Goal: Task Accomplishment & Management: Manage account settings

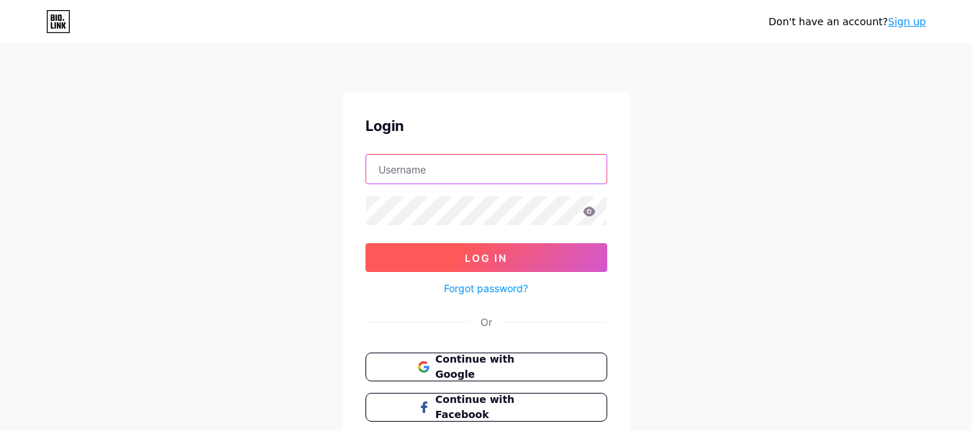
type input "[EMAIL_ADDRESS][DOMAIN_NAME]"
click at [508, 255] on button "Log In" at bounding box center [487, 257] width 242 height 29
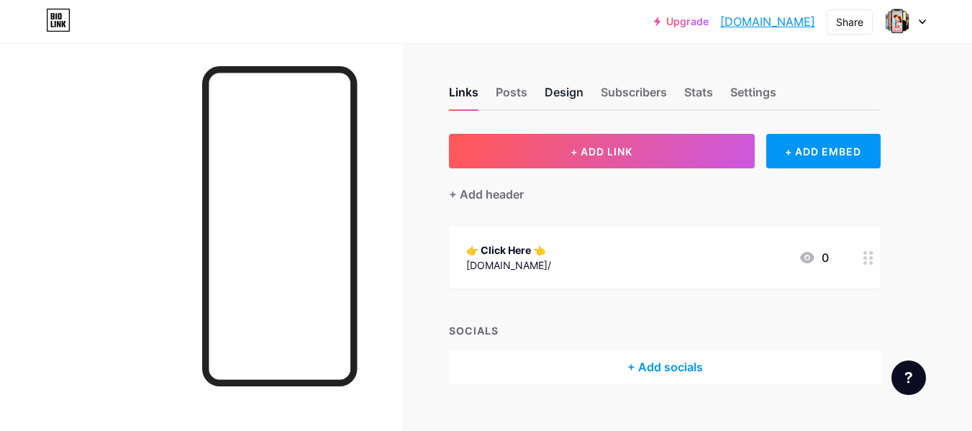
click at [550, 90] on div "Design" at bounding box center [564, 97] width 39 height 26
click at [759, 94] on div "Settings" at bounding box center [754, 97] width 46 height 26
click at [743, 86] on div "Settings" at bounding box center [754, 97] width 46 height 26
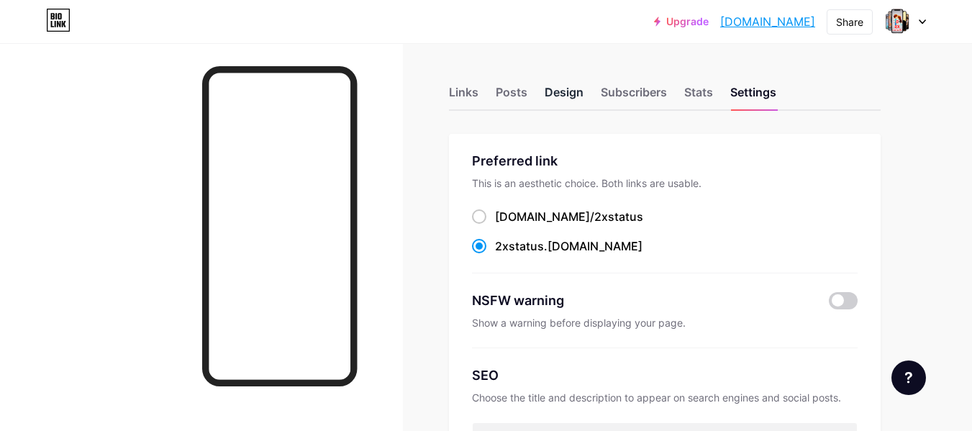
click at [552, 89] on div "Design" at bounding box center [564, 97] width 39 height 26
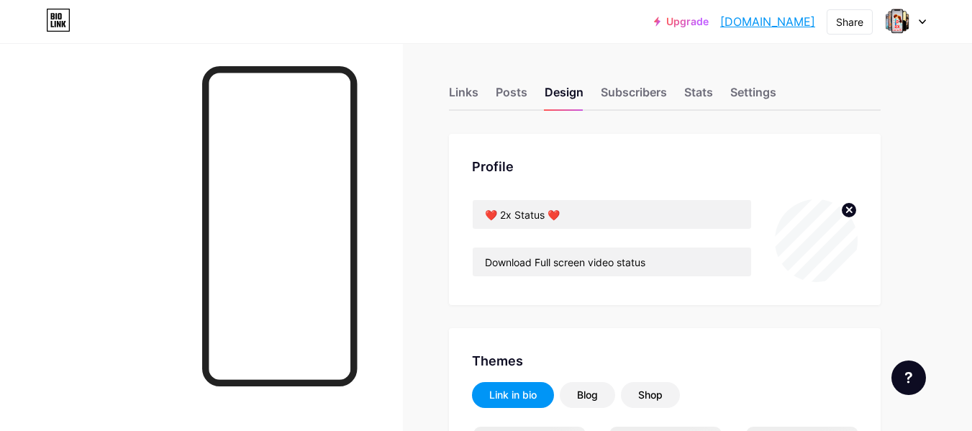
click at [851, 204] on circle at bounding box center [849, 210] width 16 height 16
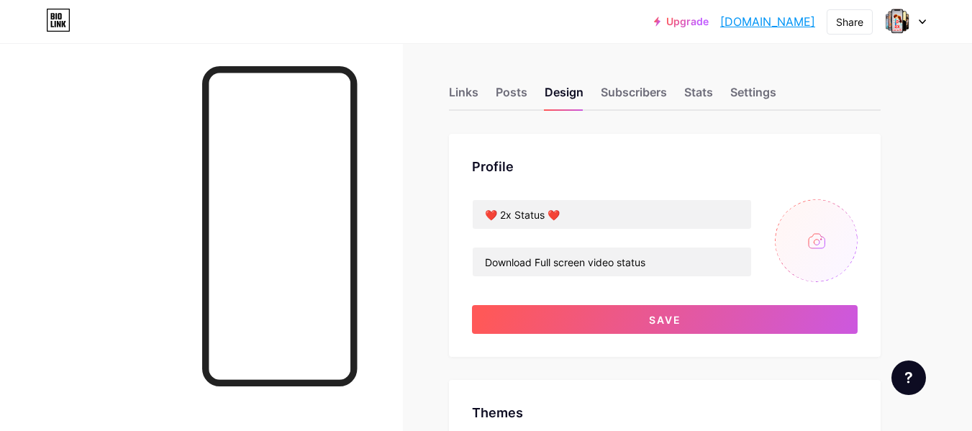
click at [810, 236] on input "file" at bounding box center [816, 240] width 83 height 83
type input "C:\fakepath\istockphoto-2058507417-612x612.jpg"
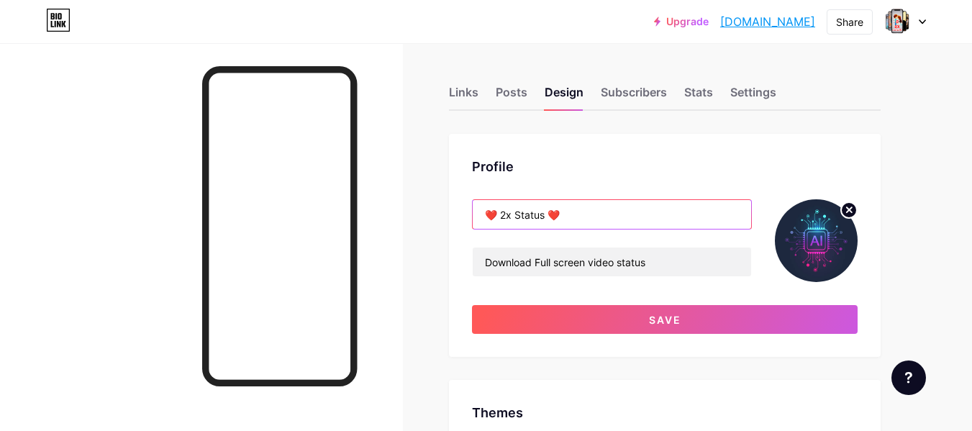
drag, startPoint x: 501, startPoint y: 216, endPoint x: 545, endPoint y: 213, distance: 44.0
click at [545, 213] on input "❤️ 2x Status ❤️" at bounding box center [612, 214] width 279 height 29
paste input "Ai Photo Prompt"
type input "❤️ Ai Photo Prompts ❤️"
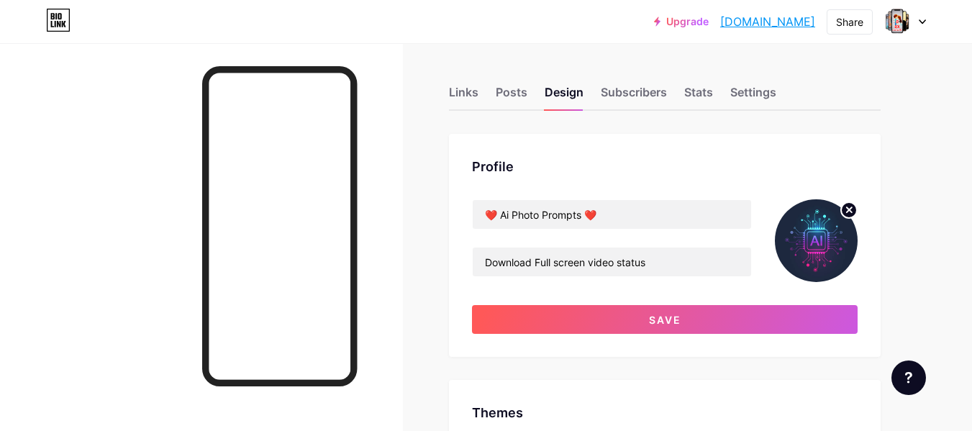
click at [597, 178] on div "Profile ❤️ Ai Photo Prompts ❤️ Download Full screen video status Save" at bounding box center [665, 245] width 432 height 223
click at [577, 266] on input "Download Full screen video status" at bounding box center [612, 262] width 279 height 29
click at [576, 266] on input "Download Full screen video status" at bounding box center [612, 262] width 279 height 29
paste input "iscover, share & explore AI prompts. Boost creativity with the best ideas."
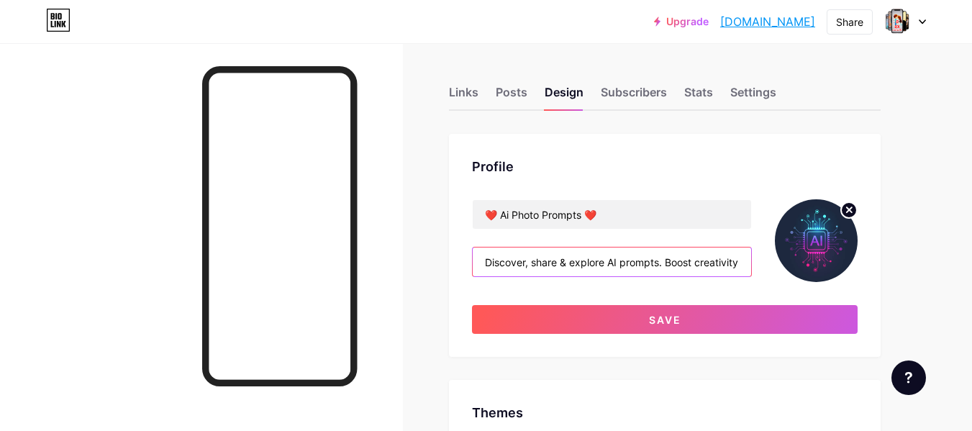
scroll to position [0, 96]
type input "Discover, share & explore AI prompts. Boost creativity with the best ideas."
click at [577, 286] on div "❤️ Ai Photo Prompts ❤️ Discover, share & explore AI prompts. Boost creativity w…" at bounding box center [665, 266] width 386 height 135
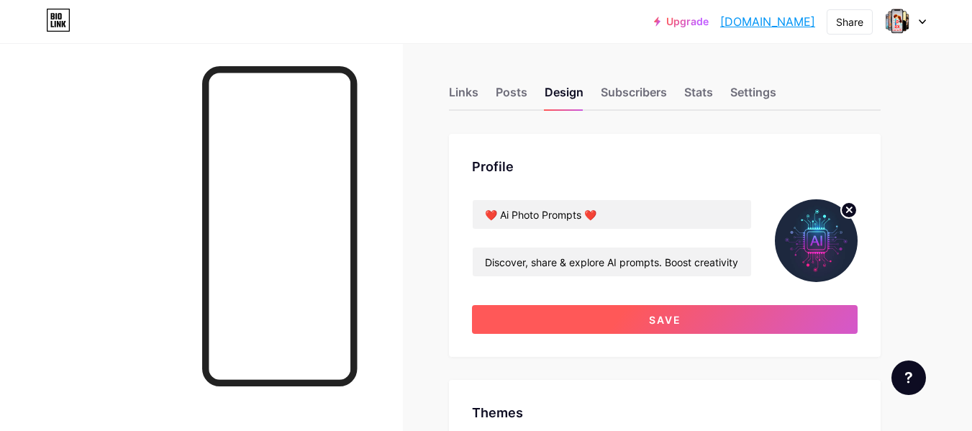
click at [607, 317] on button "Save" at bounding box center [665, 319] width 386 height 29
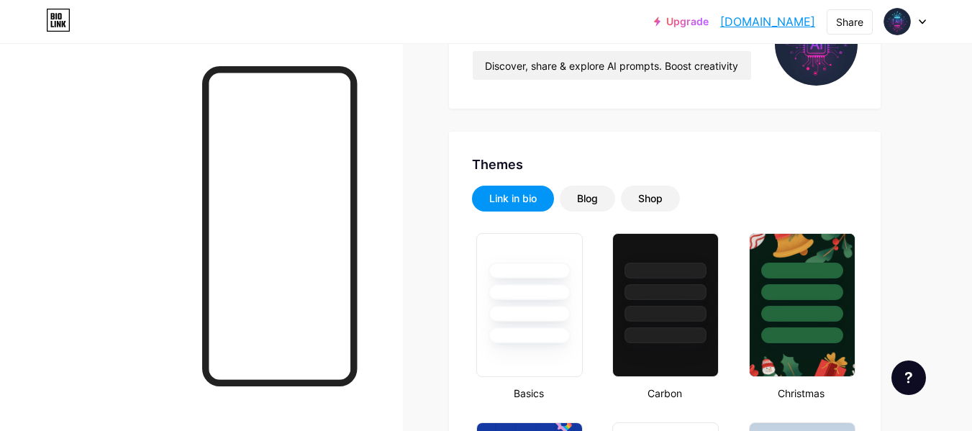
scroll to position [216, 0]
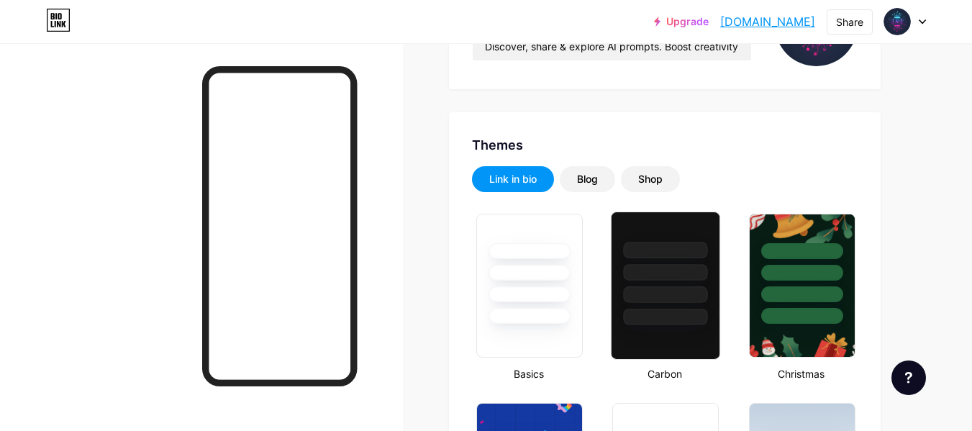
click at [685, 307] on div at bounding box center [666, 268] width 108 height 113
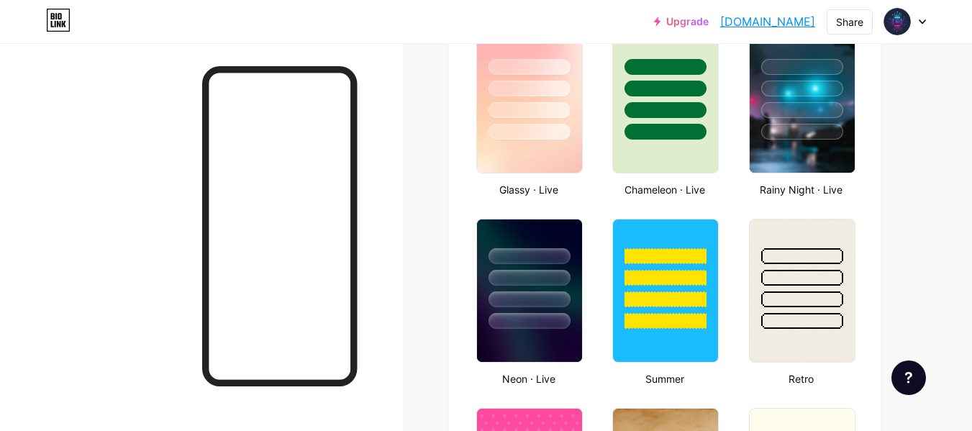
scroll to position [792, 0]
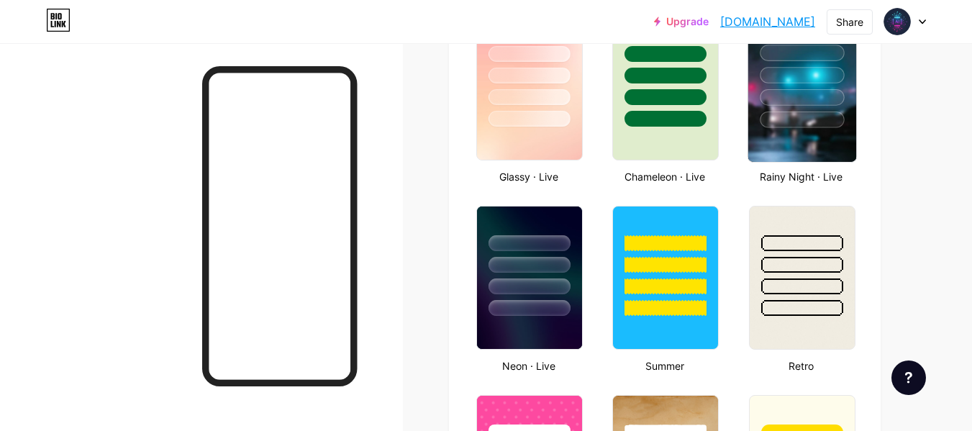
click at [778, 101] on div at bounding box center [802, 97] width 84 height 17
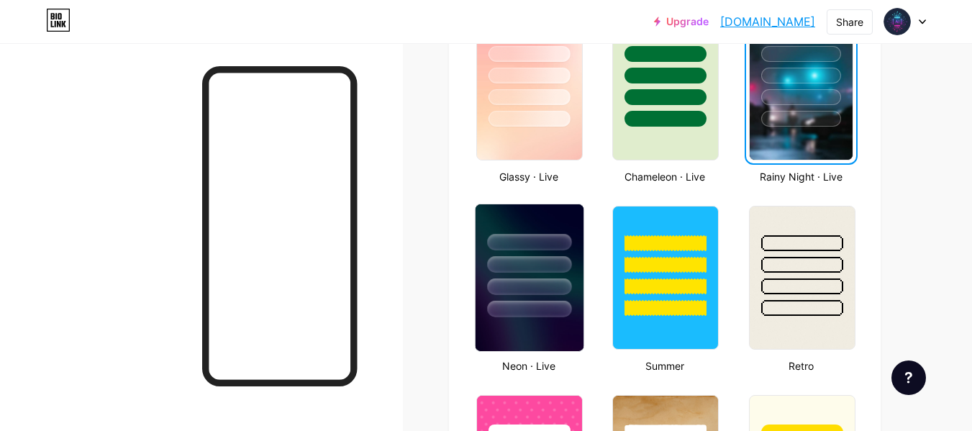
click at [526, 291] on div at bounding box center [529, 287] width 84 height 17
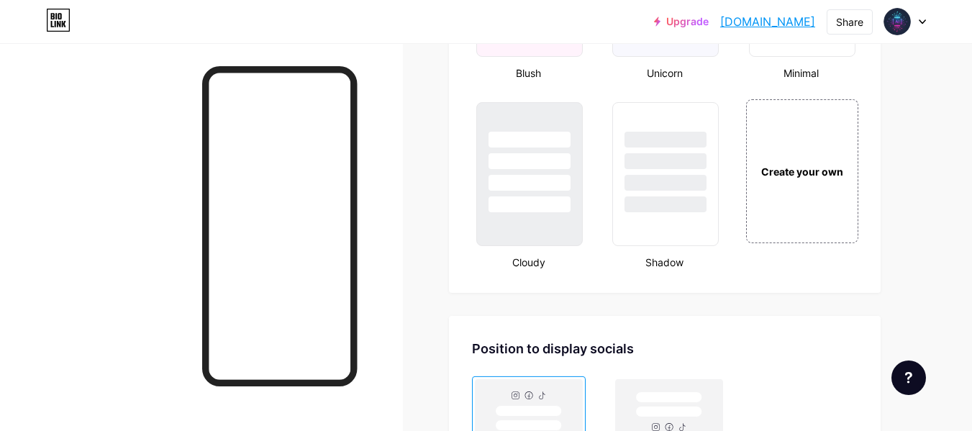
scroll to position [1656, 0]
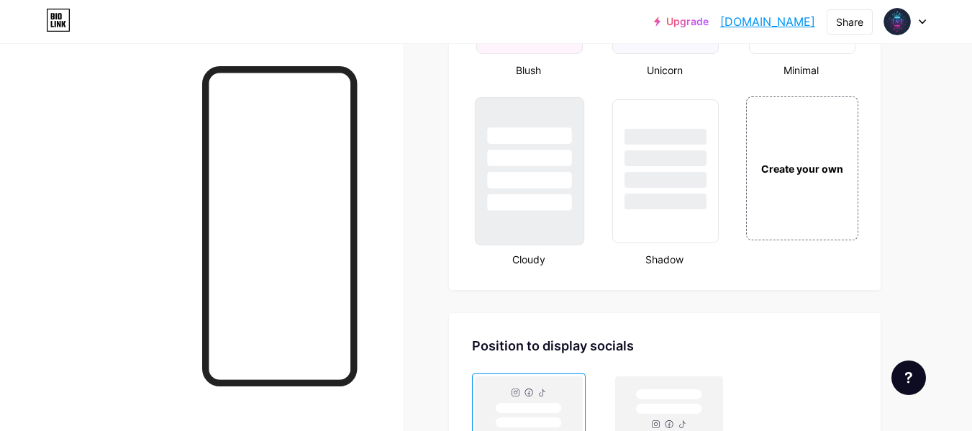
click at [513, 196] on div at bounding box center [529, 202] width 84 height 17
click at [673, 189] on div at bounding box center [666, 154] width 108 height 113
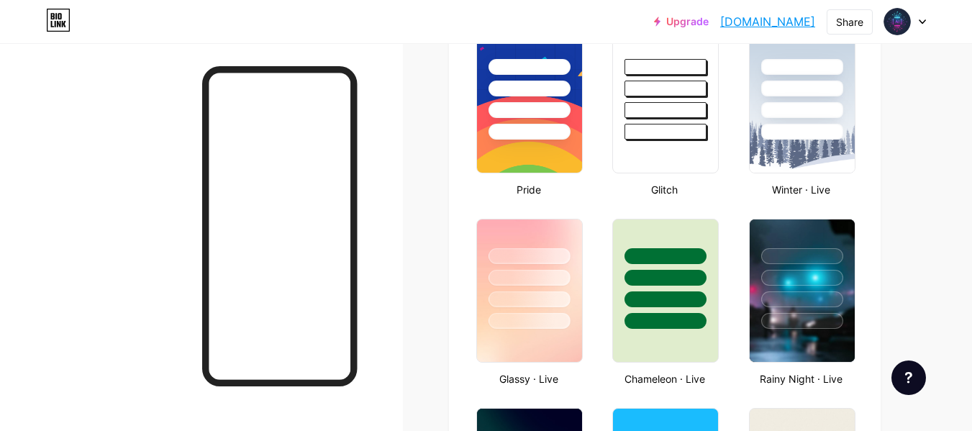
scroll to position [537, 0]
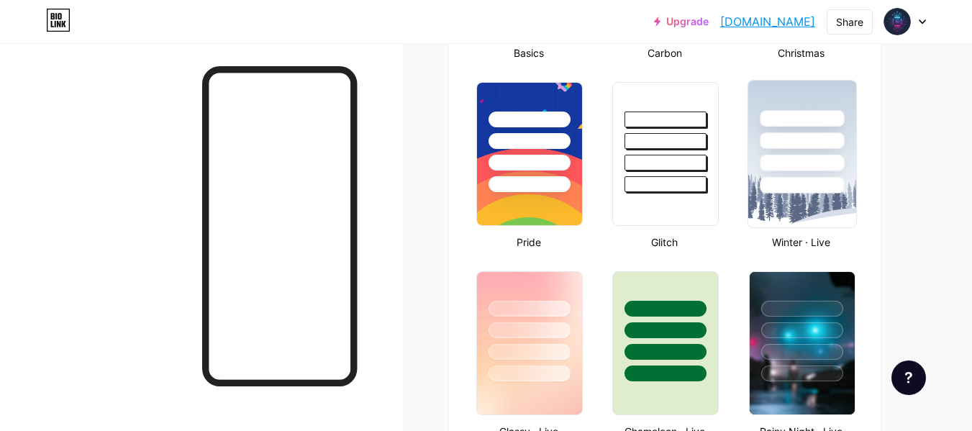
click at [843, 192] on div at bounding box center [802, 137] width 108 height 113
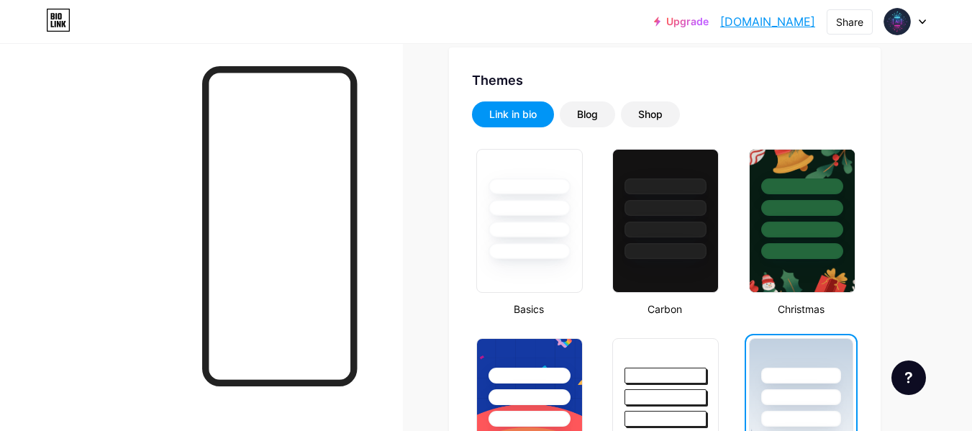
scroll to position [241, 0]
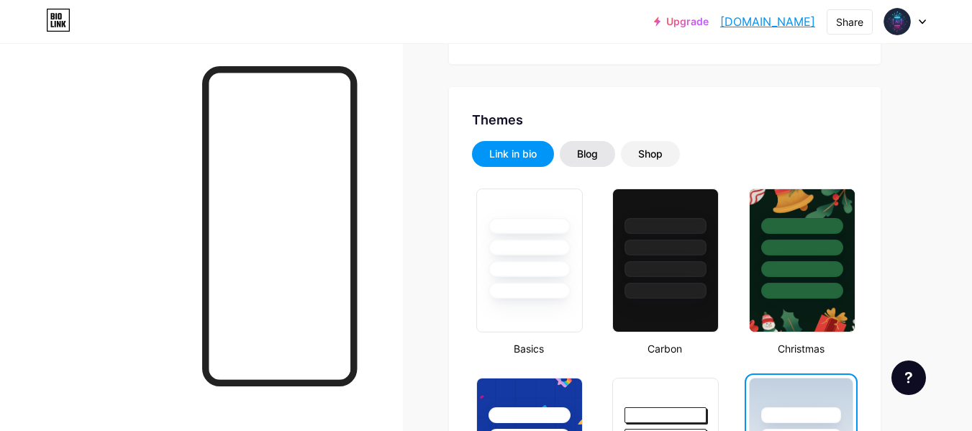
click at [596, 154] on div "Blog" at bounding box center [587, 154] width 21 height 14
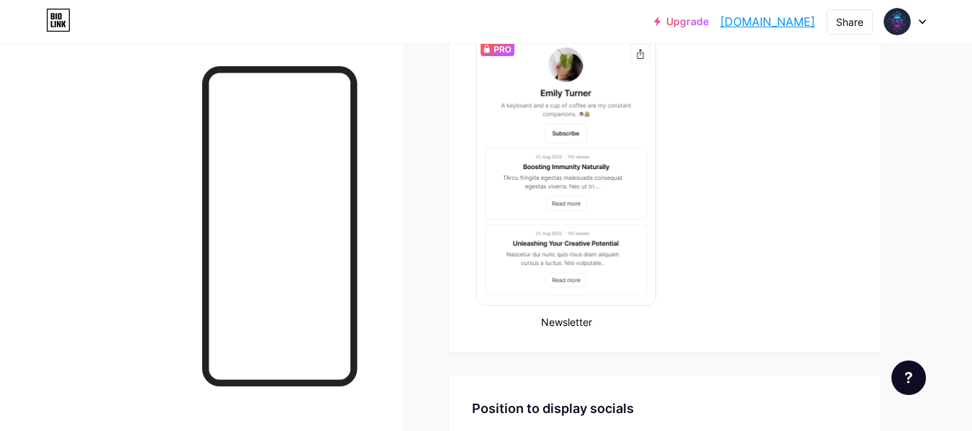
scroll to position [673, 0]
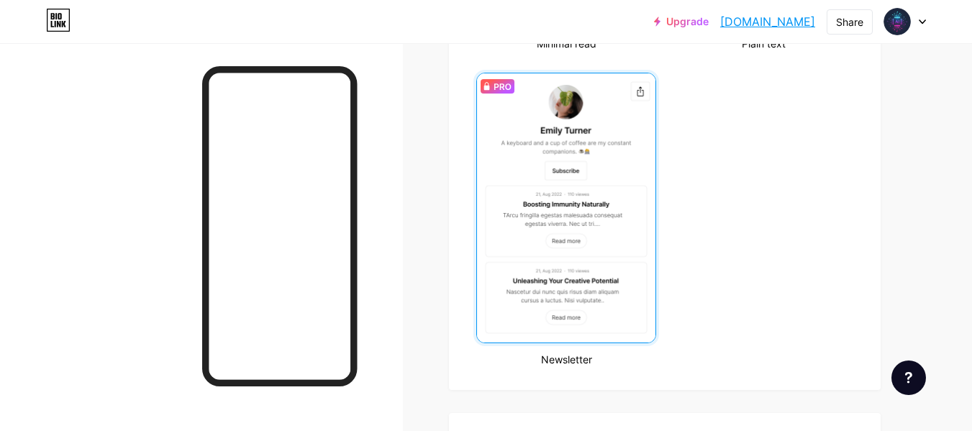
click at [600, 158] on img at bounding box center [566, 207] width 179 height 269
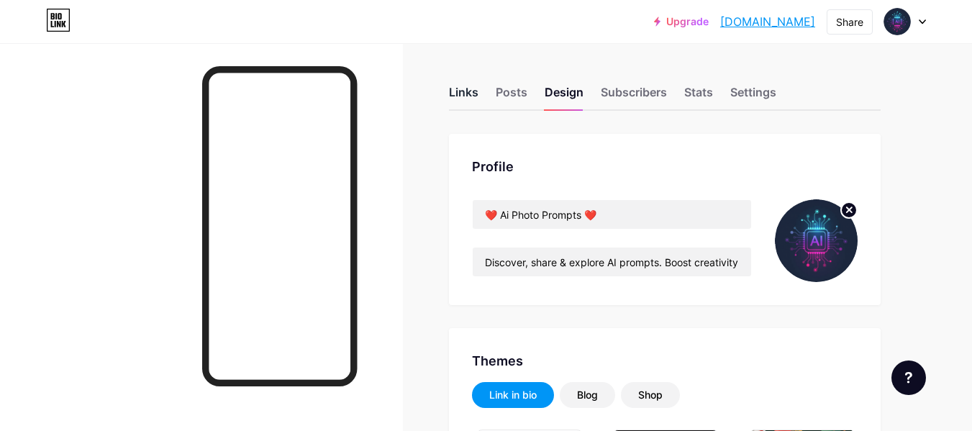
click at [477, 89] on div "Links" at bounding box center [464, 97] width 30 height 26
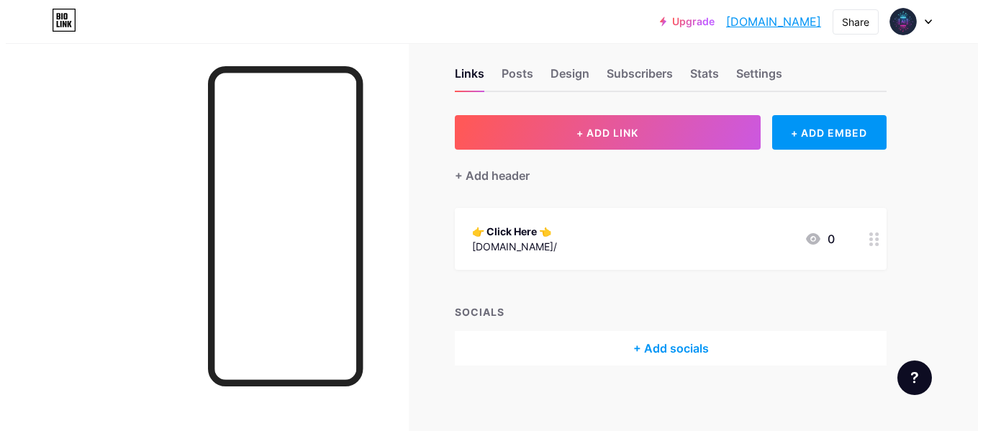
scroll to position [24, 0]
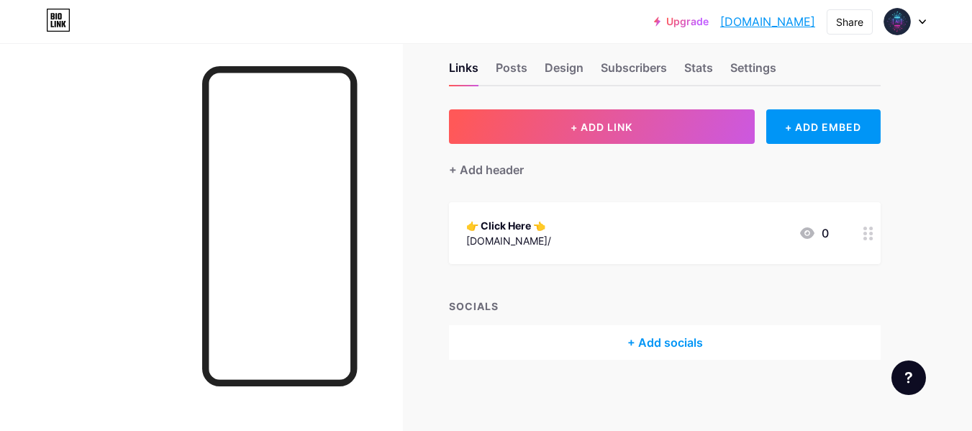
click at [620, 225] on div "👉 Click Here 👈 [DOMAIN_NAME]/ 0" at bounding box center [647, 233] width 363 height 33
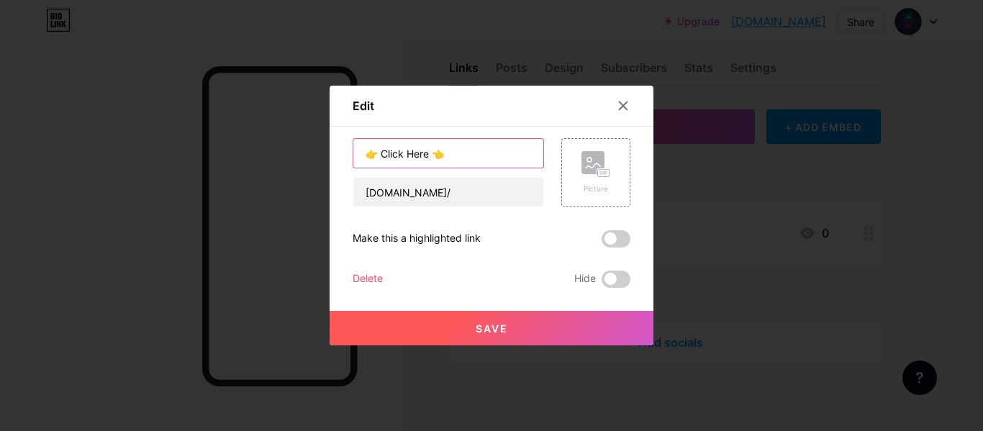
click at [475, 160] on input "👉 Click Here 👈" at bounding box center [448, 153] width 190 height 29
click at [475, 159] on input "👉 Click Here 👈" at bounding box center [448, 153] width 190 height 29
paste input "Couple Photo Edit Gemini Prompt"
type input "Couple Photo Edit Gemini Prompt"
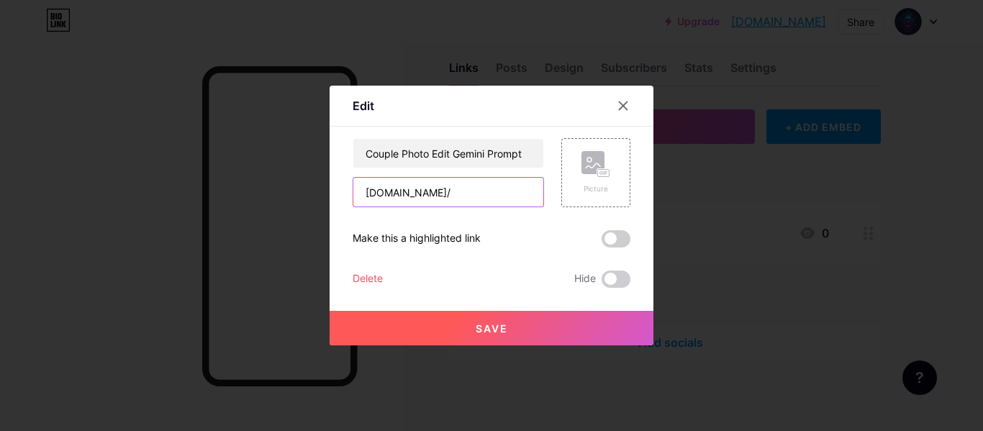
click at [502, 185] on input "[DOMAIN_NAME]/" at bounding box center [448, 192] width 190 height 29
paste input "[URL][DOMAIN_NAME]"
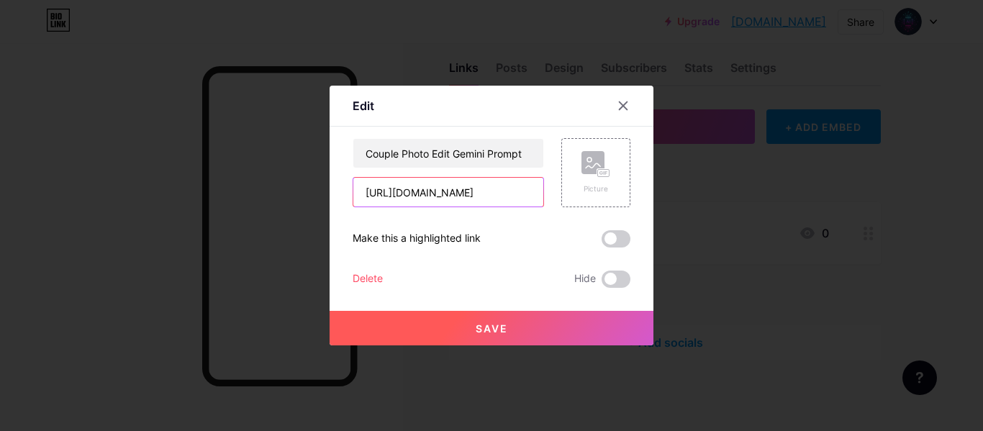
type input "[URL][DOMAIN_NAME]"
click at [546, 172] on div "Picture" at bounding box center [587, 172] width 86 height 69
click at [599, 180] on div "Picture" at bounding box center [596, 172] width 29 height 43
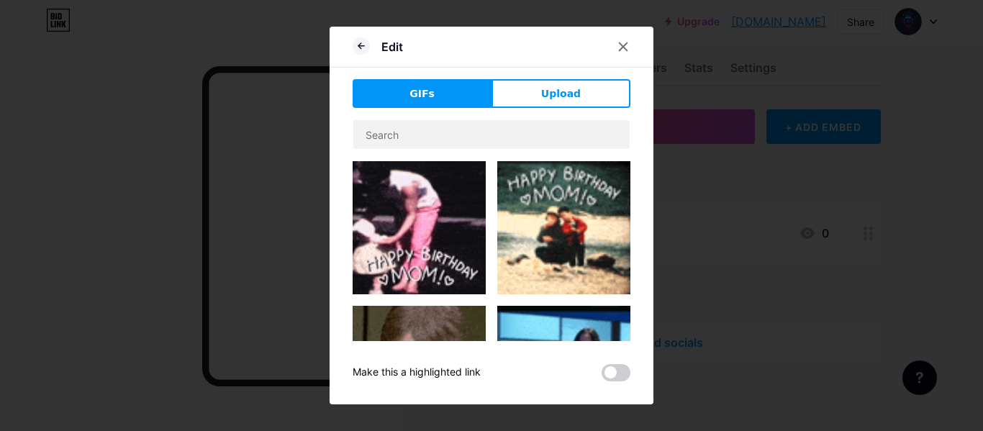
click at [554, 95] on span "Upload" at bounding box center [561, 93] width 40 height 15
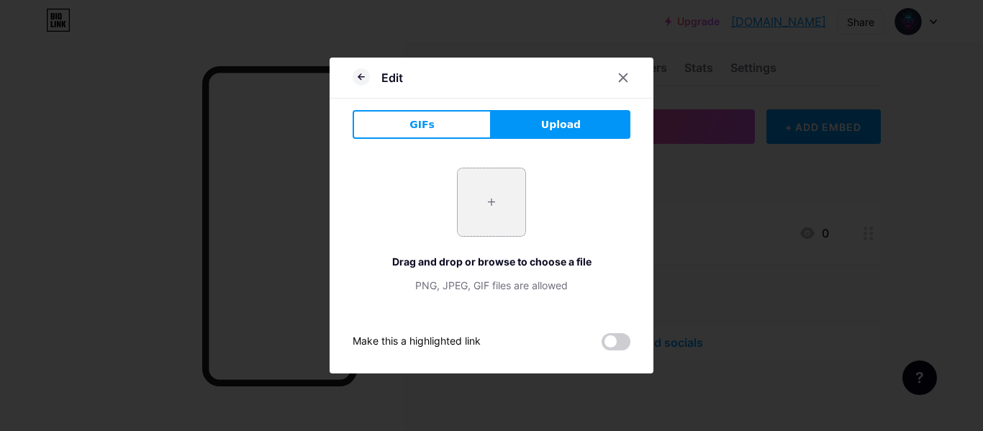
click at [492, 200] on input "file" at bounding box center [492, 202] width 68 height 68
type input "C:\fakepath\0b92aa1e175c2c9b268ee295caaa.jpg"
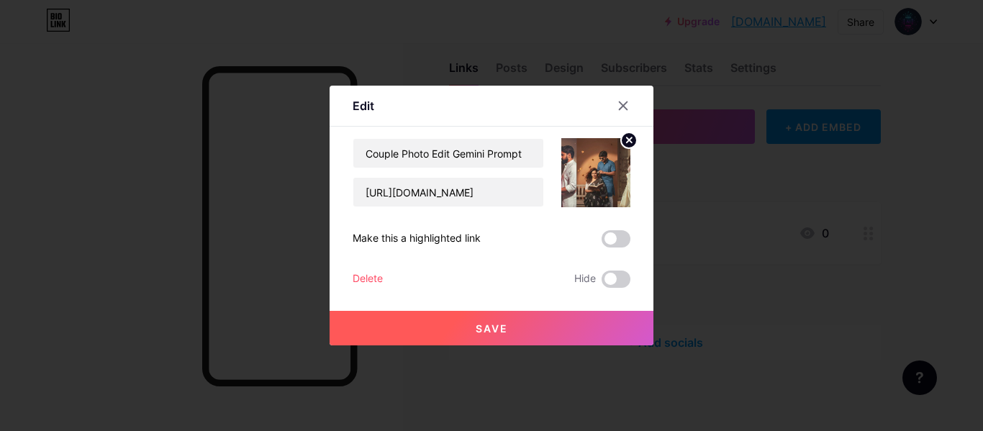
click at [520, 322] on button "Save" at bounding box center [492, 328] width 324 height 35
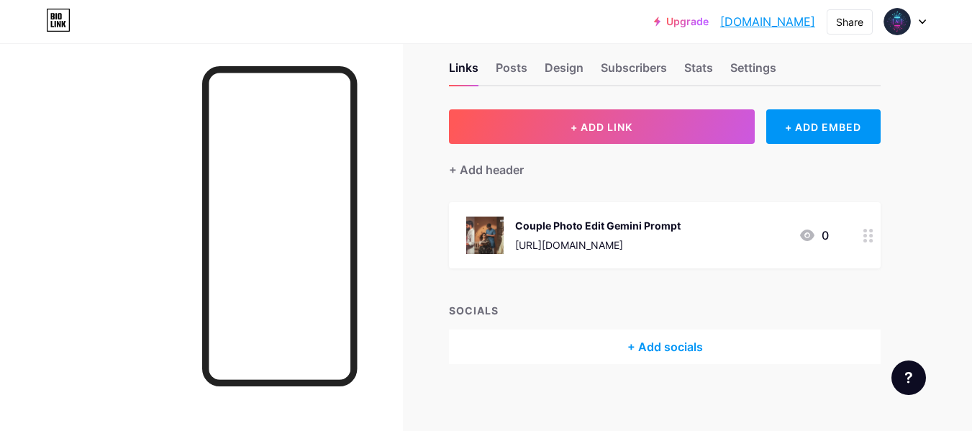
click at [681, 225] on div "Couple Photo Edit Gemini Prompt" at bounding box center [598, 225] width 166 height 15
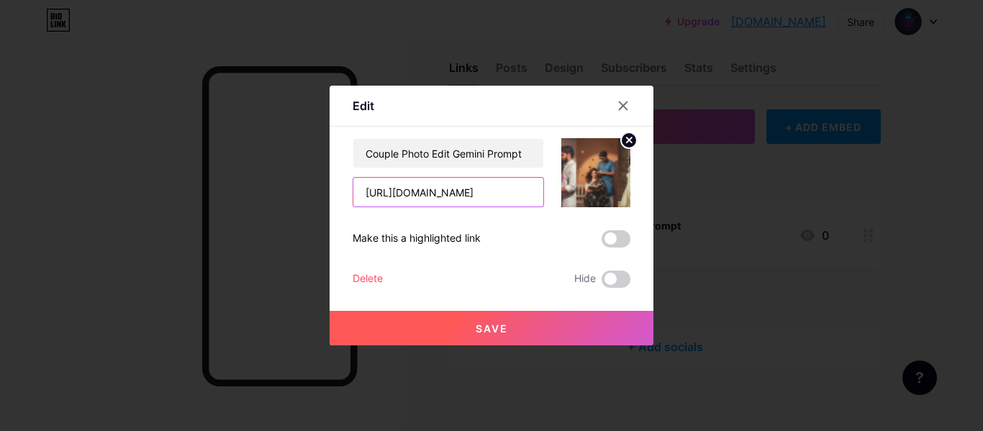
scroll to position [0, 191]
drag, startPoint x: 521, startPoint y: 194, endPoint x: 574, endPoint y: 205, distance: 54.5
click at [574, 205] on div "Couple Photo Edit Gemini Prompt [URL][DOMAIN_NAME]" at bounding box center [492, 172] width 278 height 69
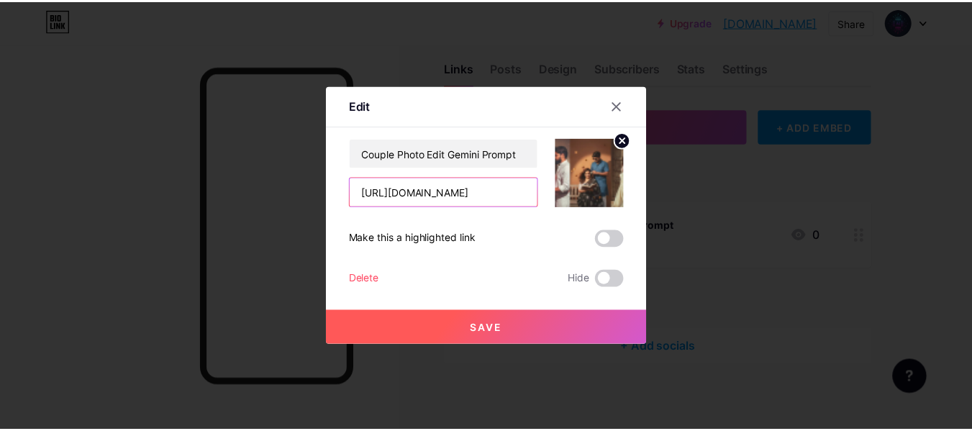
scroll to position [0, 0]
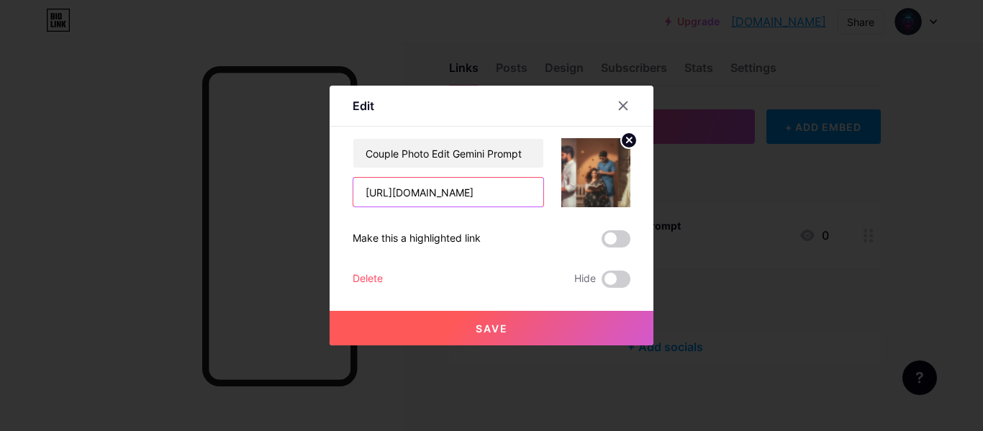
type input "[URL][DOMAIN_NAME]"
click at [551, 144] on div at bounding box center [587, 172] width 86 height 69
click at [502, 334] on span "Save" at bounding box center [492, 328] width 32 height 12
click at [481, 194] on input "[URL][DOMAIN_NAME]" at bounding box center [448, 192] width 190 height 29
click at [481, 194] on div "+ ADD LINK + ADD EMBED + Add header Couple Photo Edit Gemini Prompt [URL][DOMAI…" at bounding box center [665, 236] width 432 height 255
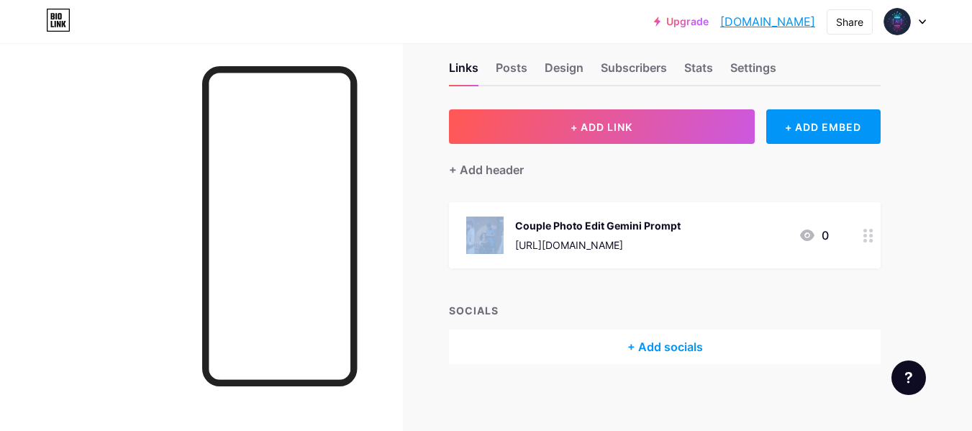
click at [481, 194] on div "+ ADD LINK + ADD EMBED + Add header Couple Photo Edit Gemini Prompt [URL][DOMAI…" at bounding box center [665, 236] width 432 height 255
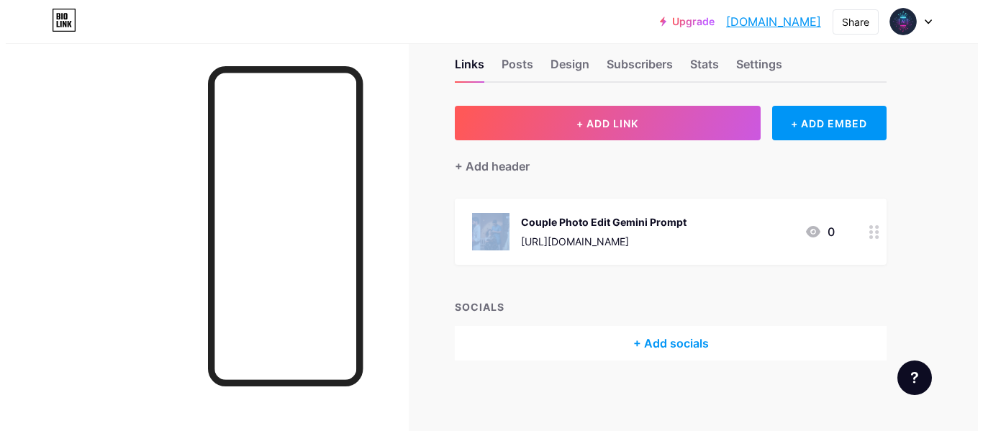
scroll to position [29, 0]
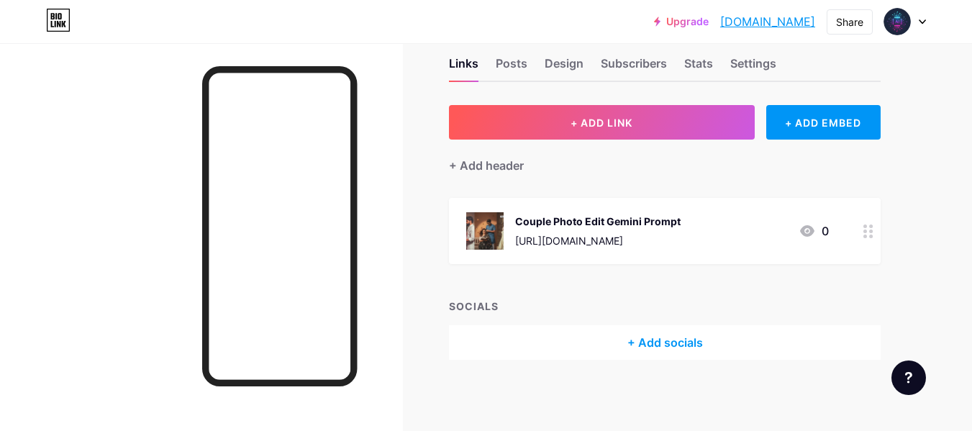
click at [600, 165] on div "+ Add header" at bounding box center [665, 157] width 432 height 35
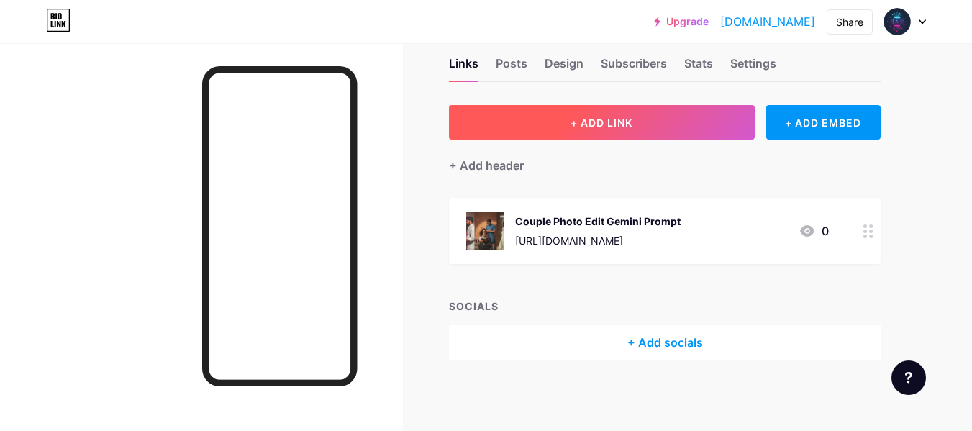
click at [590, 135] on button "+ ADD LINK" at bounding box center [602, 122] width 306 height 35
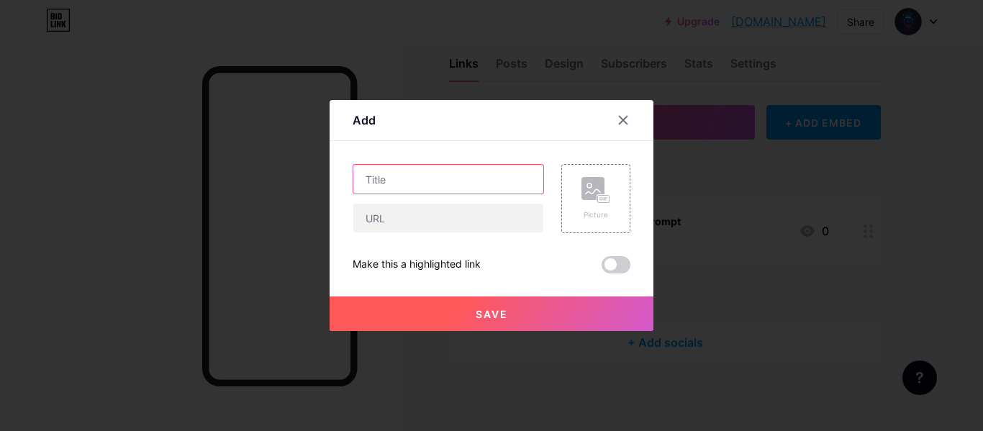
click at [464, 180] on input "text" at bounding box center [448, 179] width 190 height 29
paste input "Instagram Trending Boys Gemini Photo Editing"
type input "Instagram Trending Boys Gemini Photo Editing"
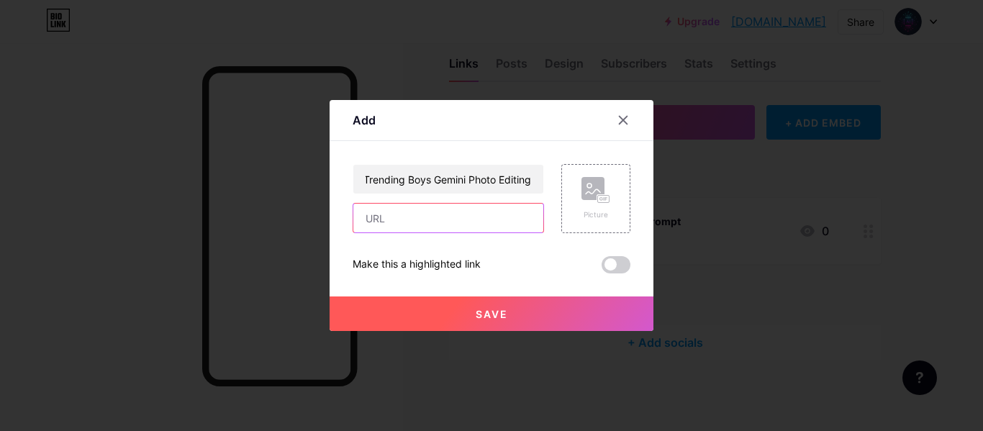
click at [460, 212] on input "text" at bounding box center [448, 218] width 190 height 29
type input "[URL][DOMAIN_NAME]"
click at [593, 194] on icon at bounding box center [593, 191] width 14 height 4
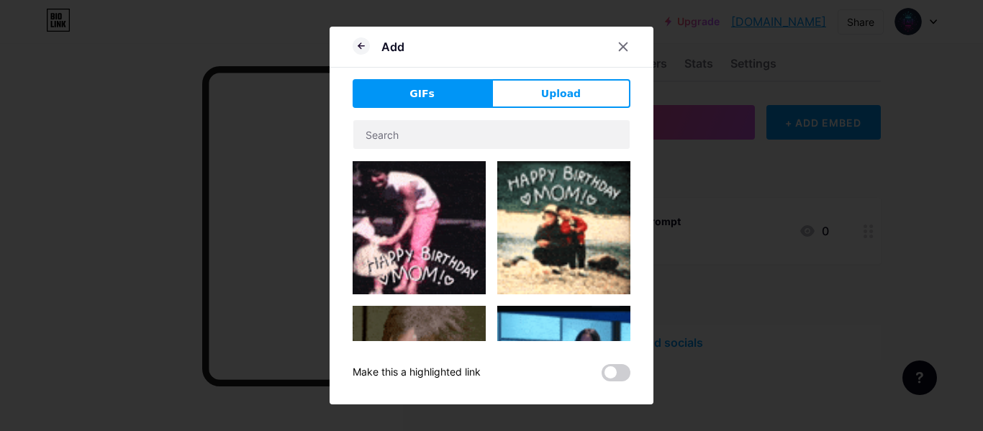
click at [514, 99] on button "Upload" at bounding box center [561, 93] width 139 height 29
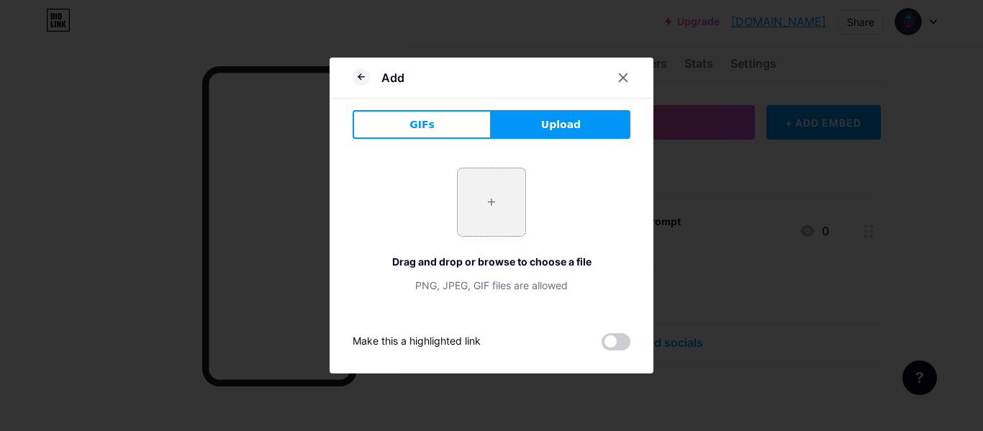
click at [479, 215] on input "file" at bounding box center [492, 202] width 68 height 68
type input "C:\fakepath\0b92aa1e175c2c9b268ee295caaa.jpg"
click at [611, 342] on span at bounding box center [616, 341] width 29 height 17
click at [602, 346] on input "checkbox" at bounding box center [602, 346] width 0 height 0
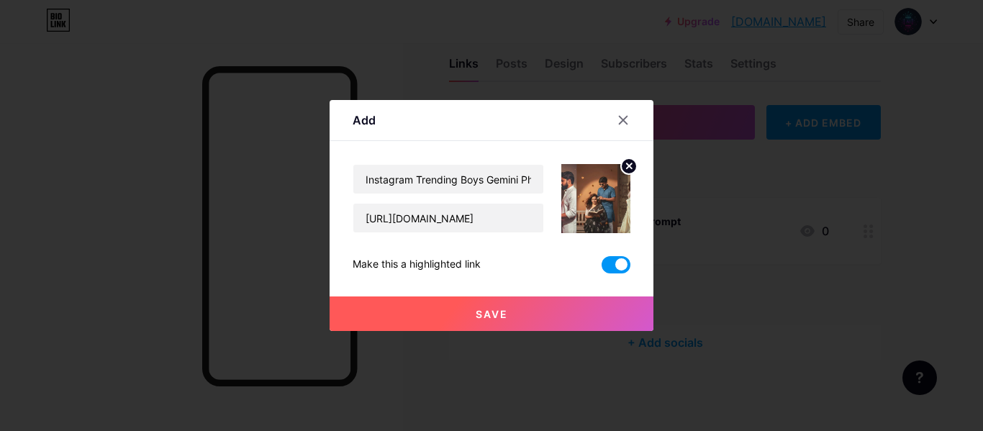
click at [610, 266] on span at bounding box center [616, 264] width 29 height 17
click at [602, 268] on input "checkbox" at bounding box center [602, 268] width 0 height 0
click at [613, 271] on span at bounding box center [616, 264] width 29 height 17
click at [602, 268] on input "checkbox" at bounding box center [602, 268] width 0 height 0
click at [518, 318] on button "Save" at bounding box center [492, 314] width 324 height 35
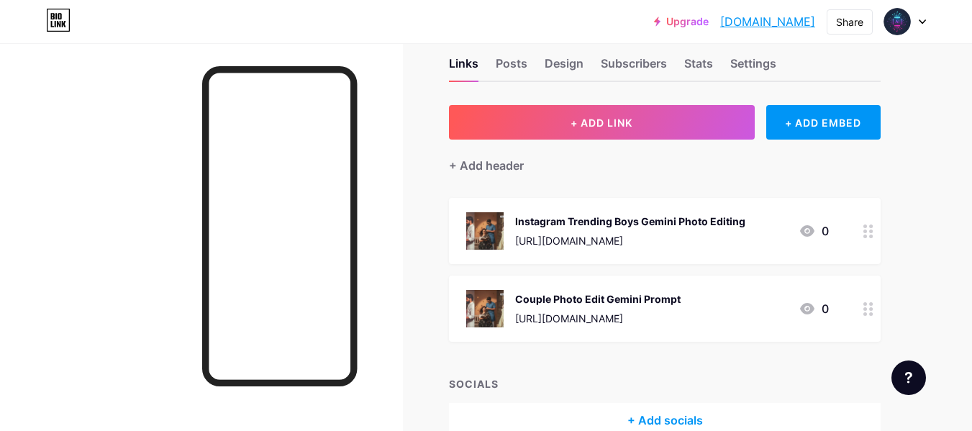
click at [602, 244] on div "[URL][DOMAIN_NAME]" at bounding box center [630, 240] width 230 height 15
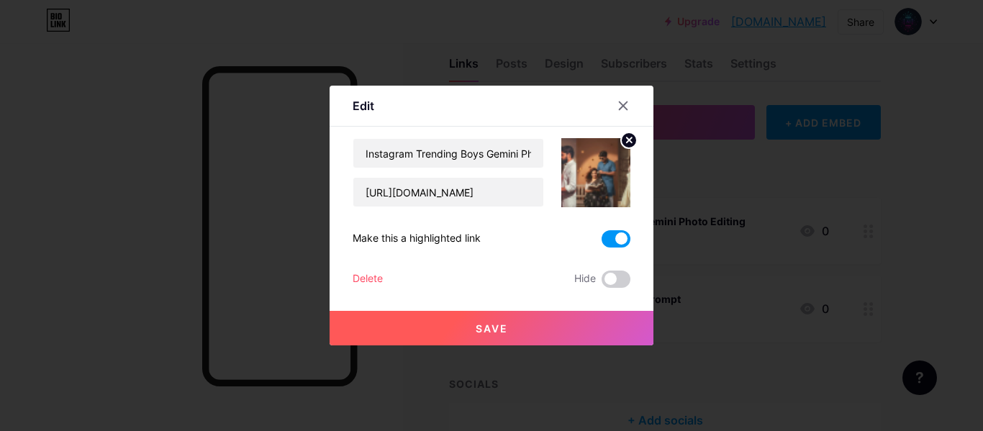
click at [624, 144] on circle at bounding box center [629, 140] width 16 height 16
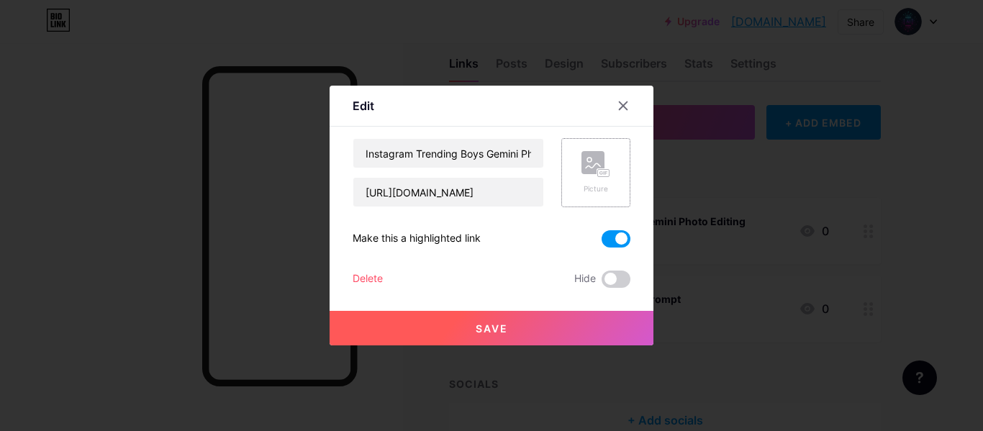
click at [597, 164] on icon at bounding box center [593, 165] width 14 height 4
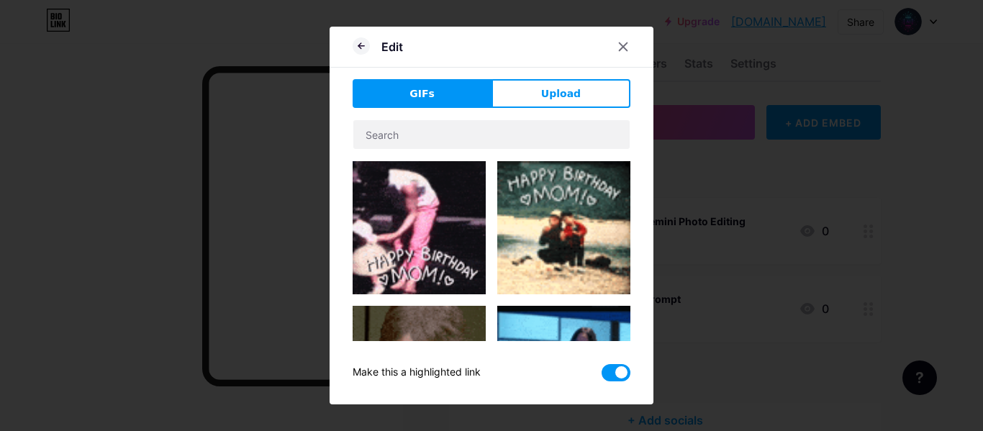
click at [573, 83] on button "Upload" at bounding box center [561, 93] width 139 height 29
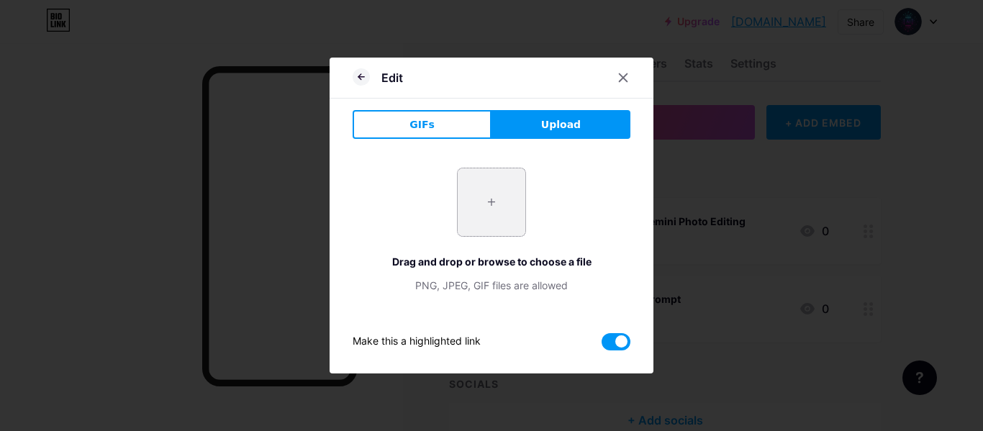
click at [485, 204] on input "file" at bounding box center [492, 202] width 68 height 68
type input "C:\fakepath\09068603575b3087ef2ab0c948a1.jpg"
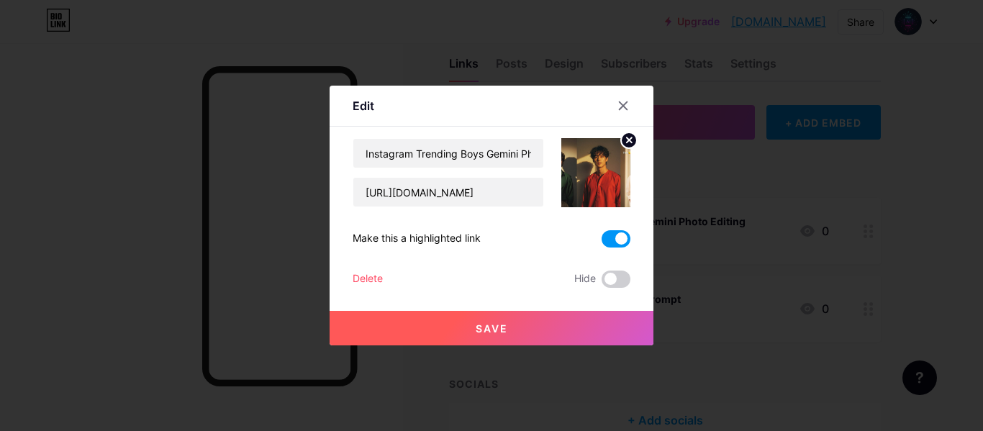
click at [498, 315] on button "Save" at bounding box center [492, 328] width 324 height 35
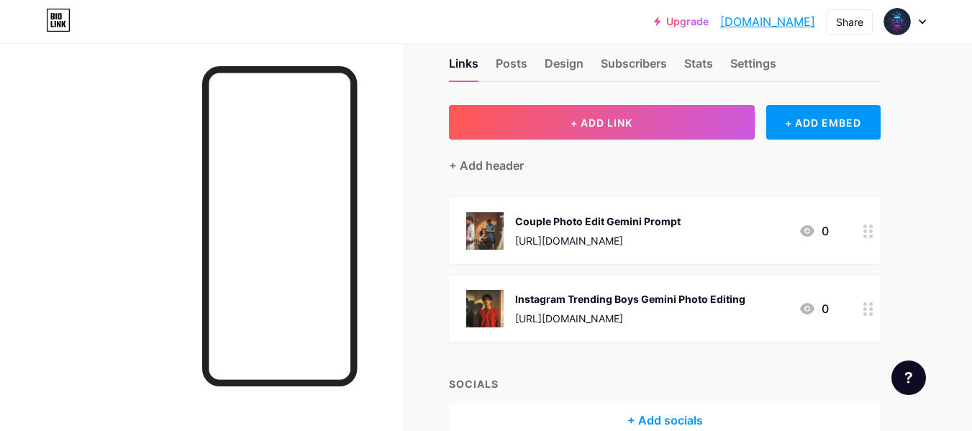
click at [650, 305] on div "Instagram Trending Boys Gemini Photo Editing" at bounding box center [630, 299] width 230 height 15
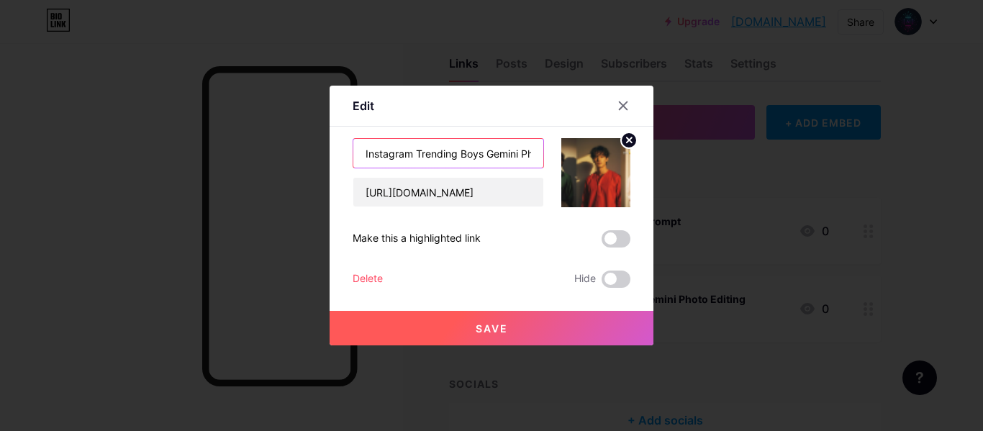
scroll to position [0, 55]
drag, startPoint x: 489, startPoint y: 153, endPoint x: 556, endPoint y: 151, distance: 66.3
click at [556, 151] on div "Instagram Trending Boys Gemini Photo Editing [URL][DOMAIN_NAME]" at bounding box center [492, 172] width 278 height 69
type input "Instagram Trending Boys"
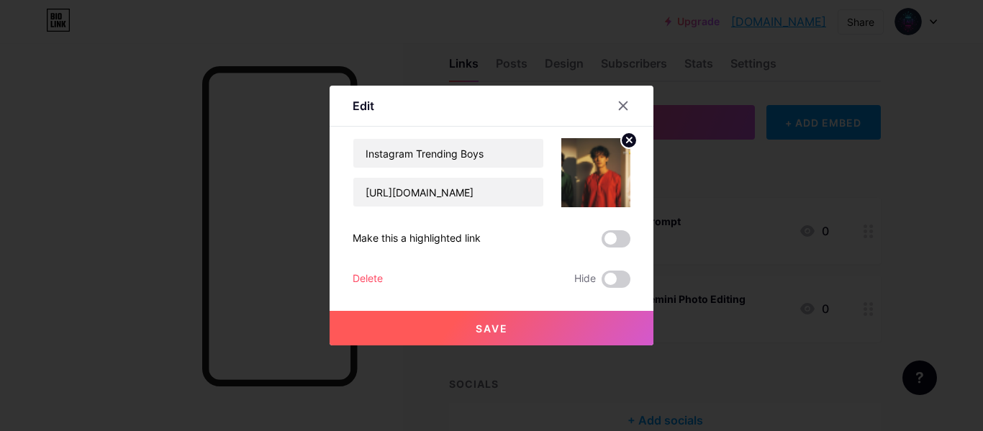
click at [495, 335] on button "Save" at bounding box center [492, 328] width 324 height 35
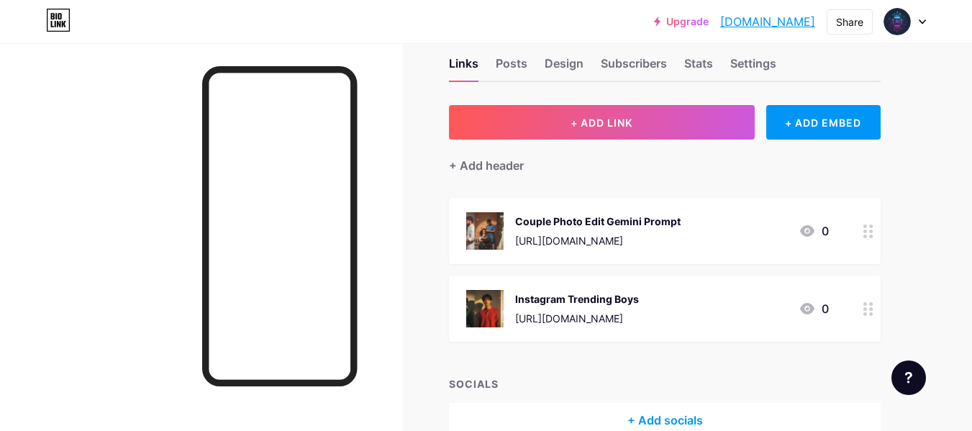
click at [717, 234] on div "Couple Photo Edit Gemini Prompt [URL][DOMAIN_NAME] 0" at bounding box center [647, 230] width 363 height 37
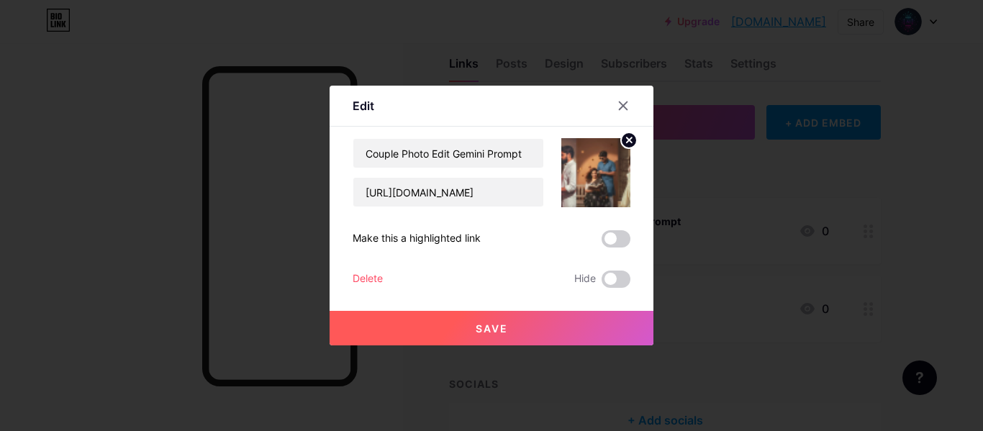
click at [629, 141] on icon at bounding box center [629, 139] width 5 height 5
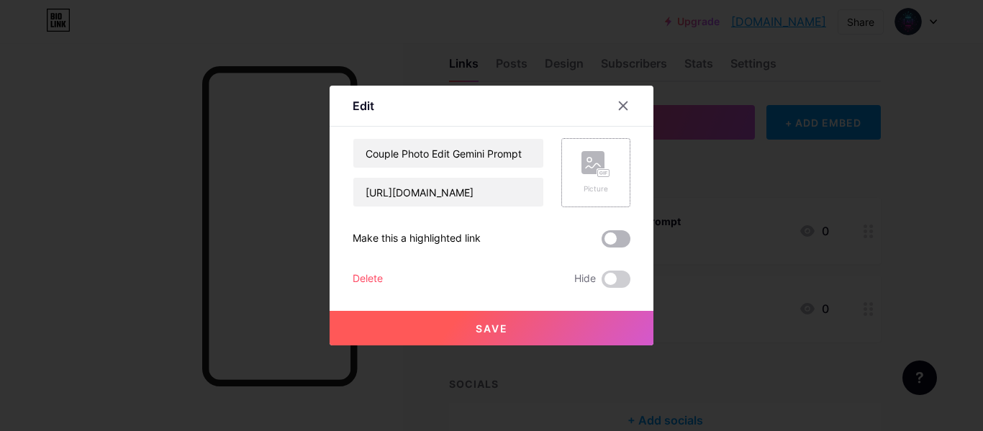
click at [613, 244] on span at bounding box center [616, 238] width 29 height 17
click at [602, 243] on input "checkbox" at bounding box center [602, 243] width 0 height 0
click at [540, 314] on button "Save" at bounding box center [492, 328] width 324 height 35
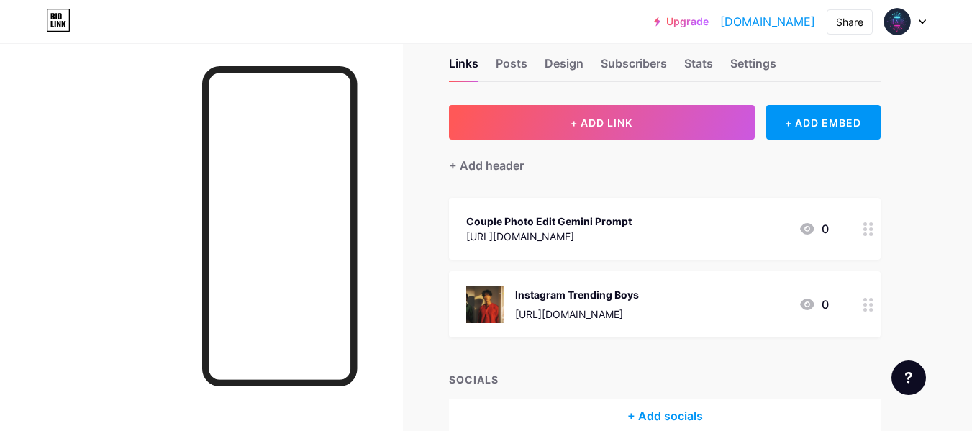
click at [731, 284] on div "Instagram Trending Boys [URL][DOMAIN_NAME] 0" at bounding box center [665, 304] width 432 height 66
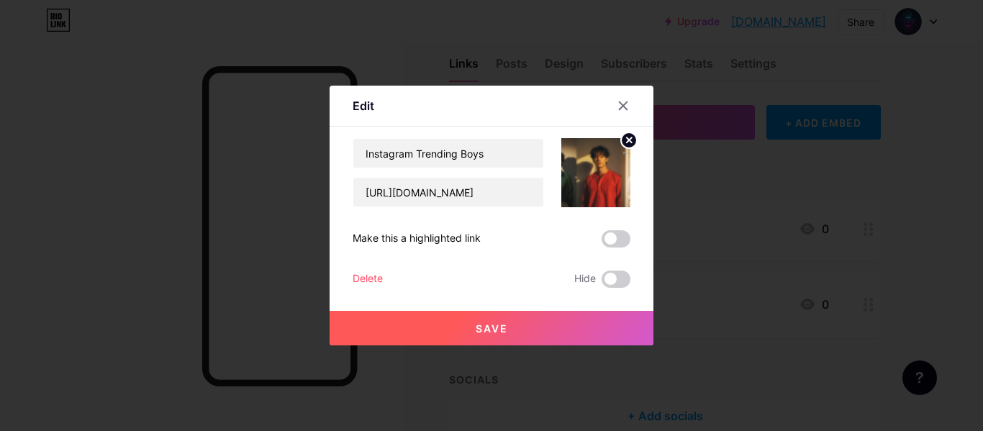
click at [617, 243] on span at bounding box center [616, 238] width 29 height 17
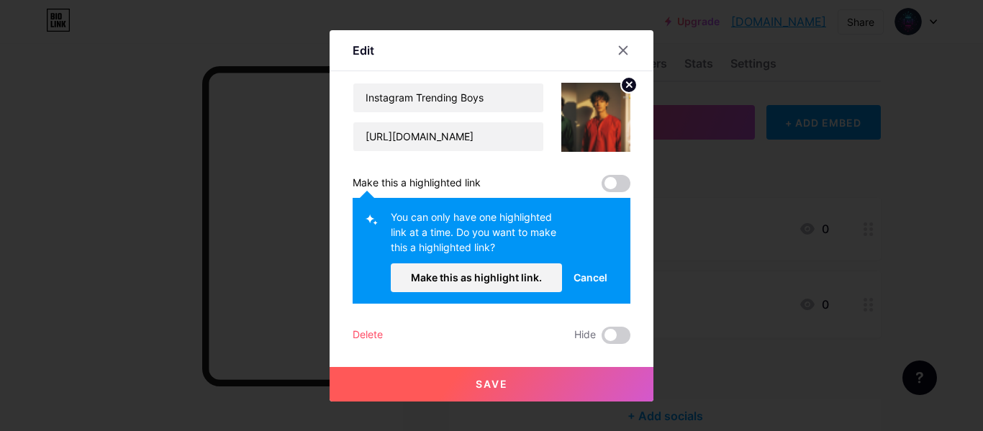
click at [618, 181] on span at bounding box center [616, 183] width 29 height 17
click at [630, 82] on circle at bounding box center [629, 85] width 16 height 16
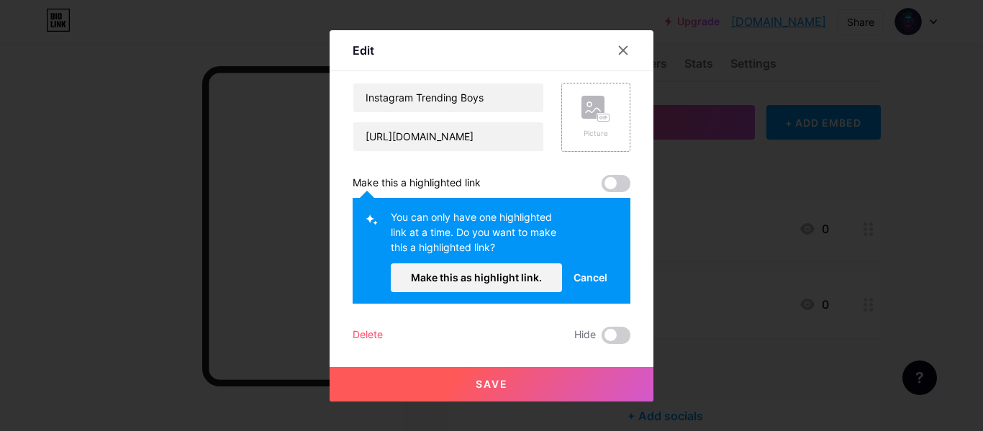
click at [612, 179] on span at bounding box center [616, 183] width 29 height 17
click at [592, 280] on span "Cancel" at bounding box center [591, 277] width 34 height 15
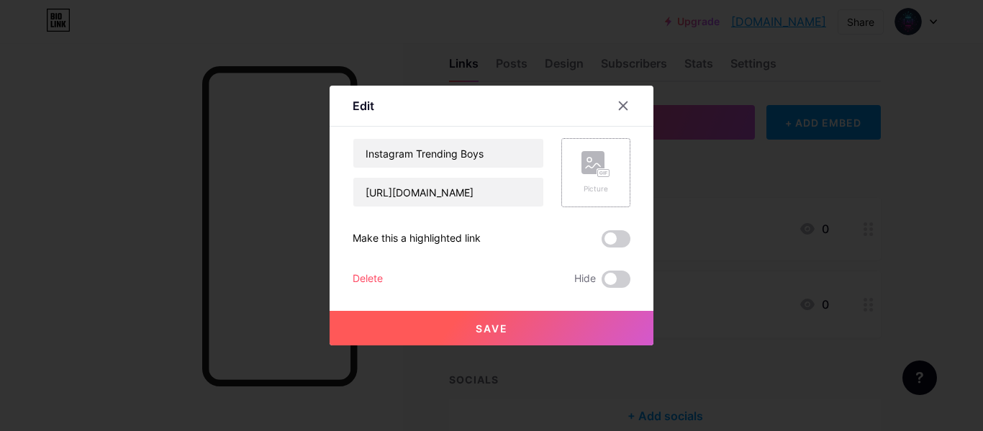
click at [561, 318] on button "Save" at bounding box center [492, 328] width 324 height 35
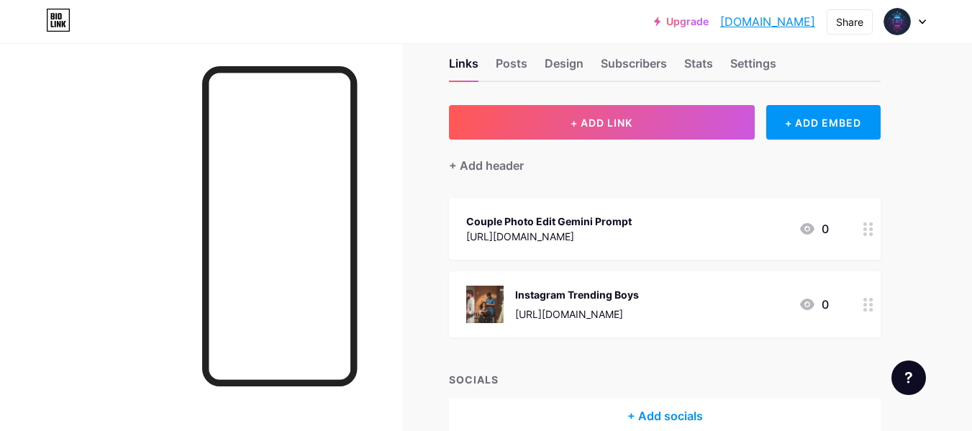
drag, startPoint x: 636, startPoint y: 220, endPoint x: 596, endPoint y: 223, distance: 39.7
click at [596, 223] on div "Couple Photo Edit Gemini Prompt [URL][DOMAIN_NAME] 0" at bounding box center [647, 228] width 363 height 33
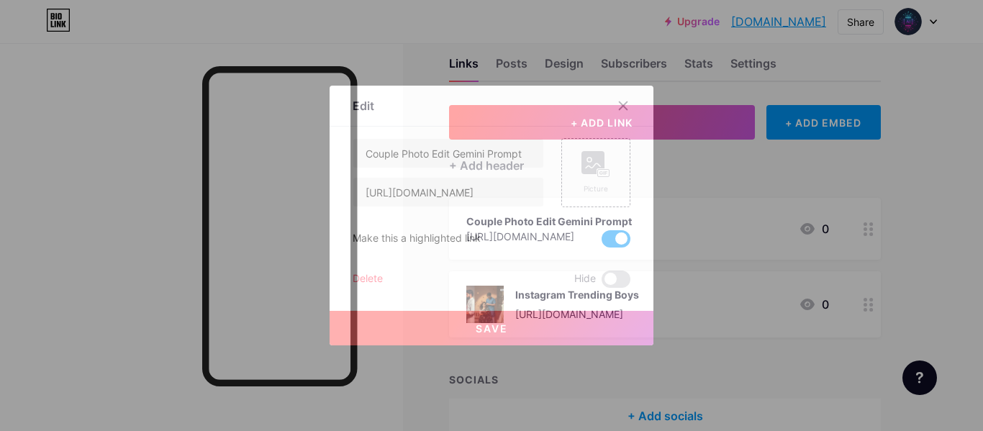
copy div "Prompt"
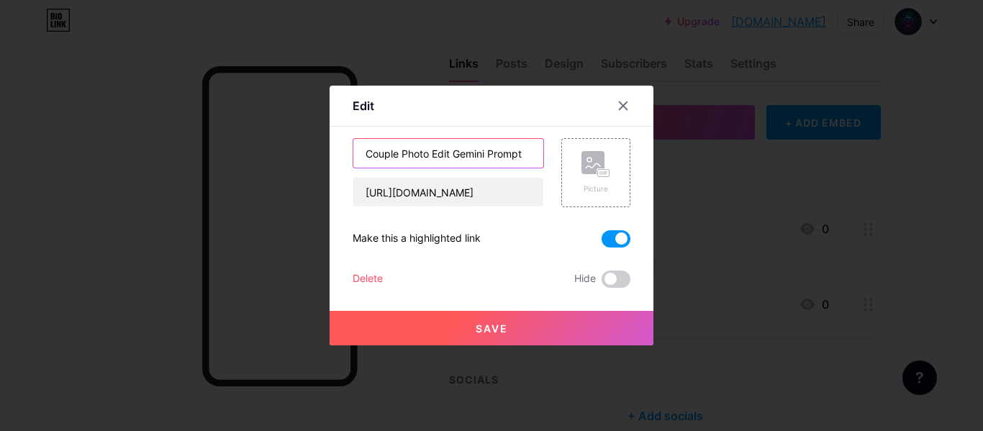
drag, startPoint x: 490, startPoint y: 153, endPoint x: 528, endPoint y: 155, distance: 37.5
click at [528, 155] on input "Couple Photo Edit Gemini Prompt" at bounding box center [448, 153] width 190 height 29
drag, startPoint x: 618, startPoint y: 105, endPoint x: 624, endPoint y: 112, distance: 9.2
click at [618, 105] on icon at bounding box center [624, 106] width 12 height 12
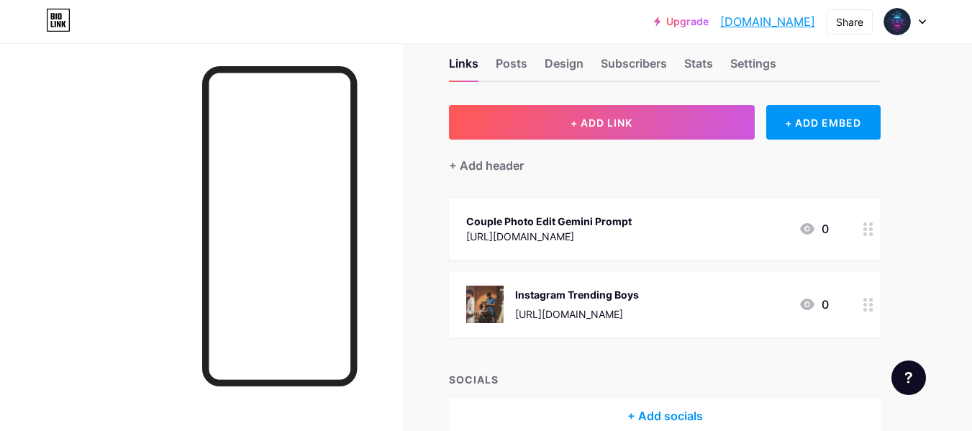
click at [639, 291] on div "Instagram Trending Boys" at bounding box center [577, 294] width 124 height 15
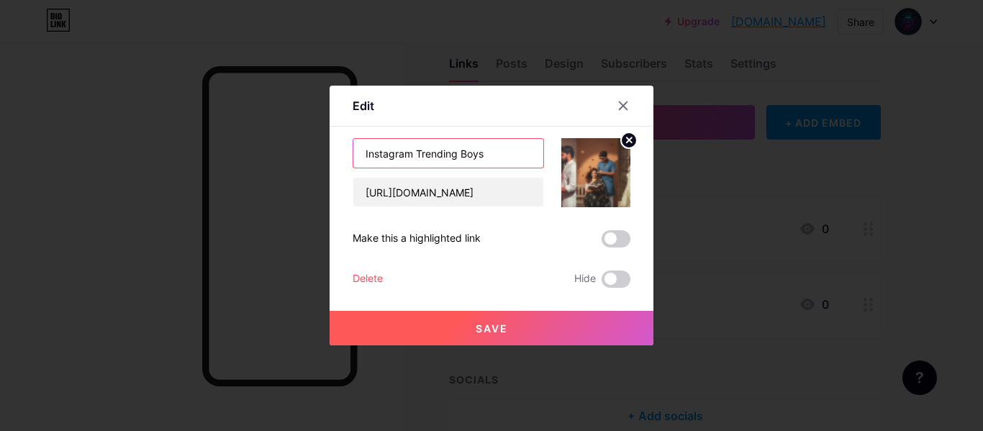
click at [520, 164] on input "Instagram Trending Boys" at bounding box center [448, 153] width 190 height 29
paste input "Prompt"
type input "Instagram Trending Boys Prompt"
click at [533, 338] on button "Save" at bounding box center [492, 328] width 324 height 35
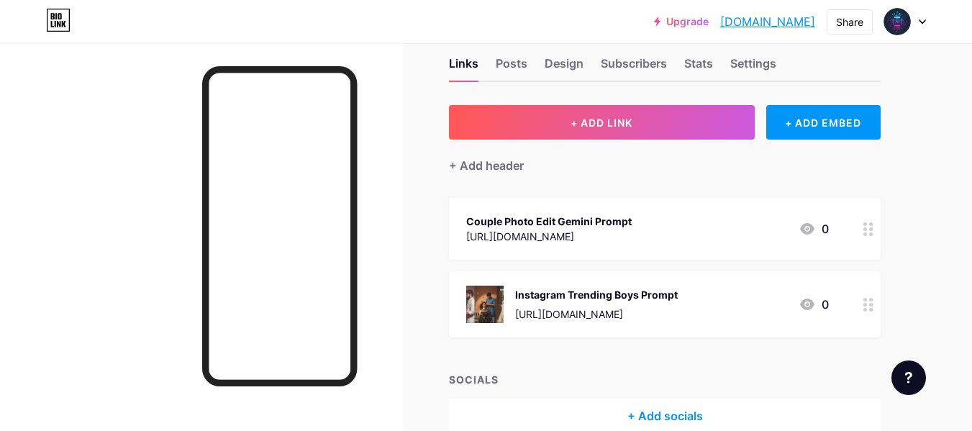
click at [691, 302] on div "Instagram Trending Boys Prompt [URL][DOMAIN_NAME] 0" at bounding box center [647, 304] width 363 height 37
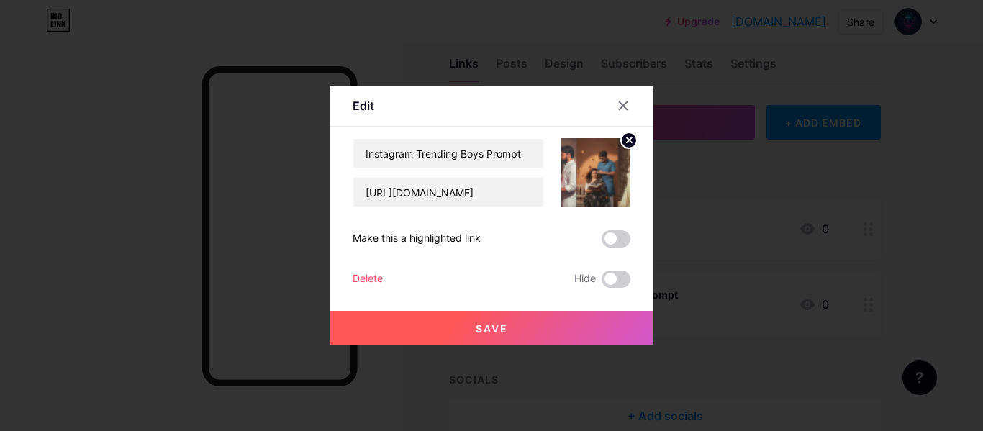
click at [620, 138] on img at bounding box center [595, 172] width 69 height 69
click at [622, 143] on circle at bounding box center [629, 140] width 16 height 16
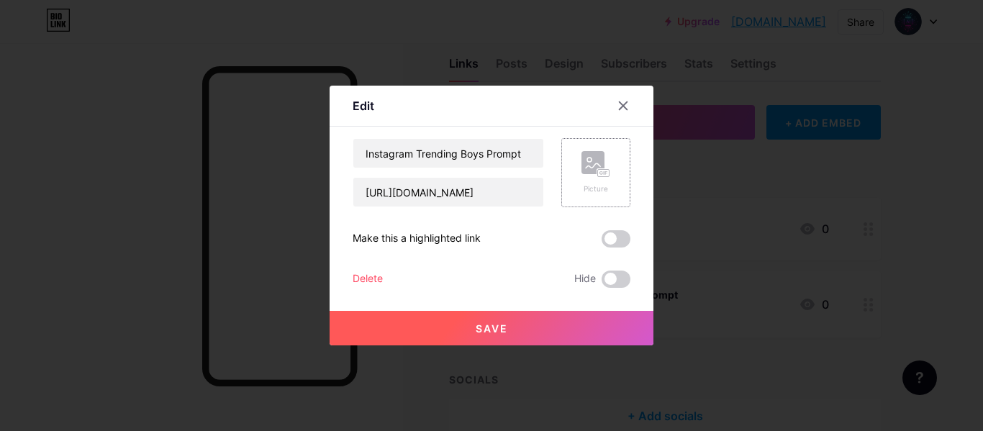
click at [494, 330] on span "Save" at bounding box center [492, 328] width 32 height 12
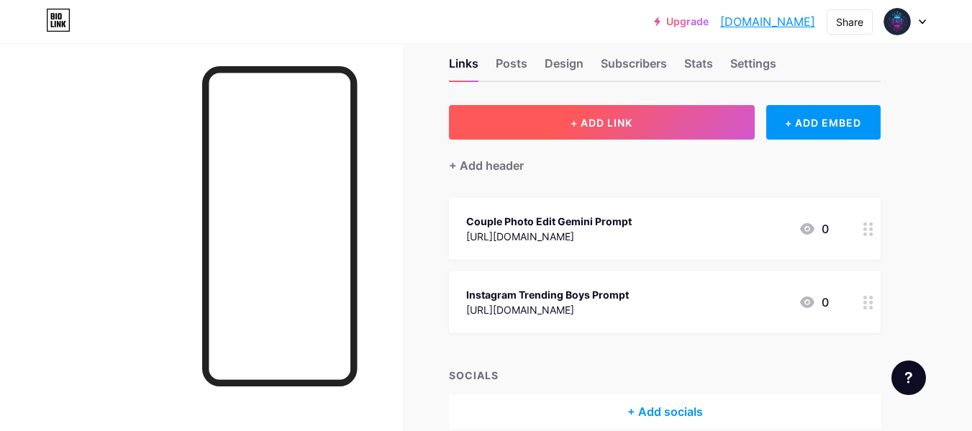
click at [562, 130] on button "+ ADD LINK" at bounding box center [602, 122] width 306 height 35
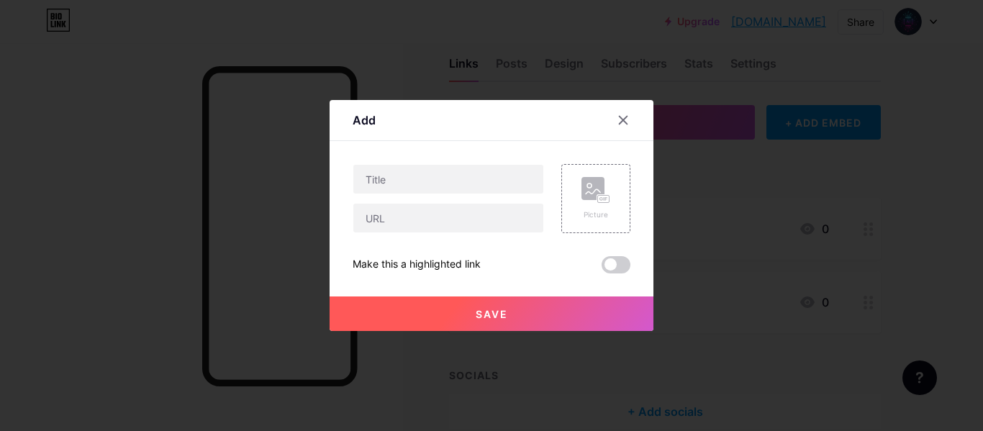
click at [495, 164] on div at bounding box center [448, 179] width 191 height 30
click at [495, 171] on input "text" at bounding box center [448, 179] width 190 height 29
paste input "Ai Retro Style Vintage Photo Editing Prompts"
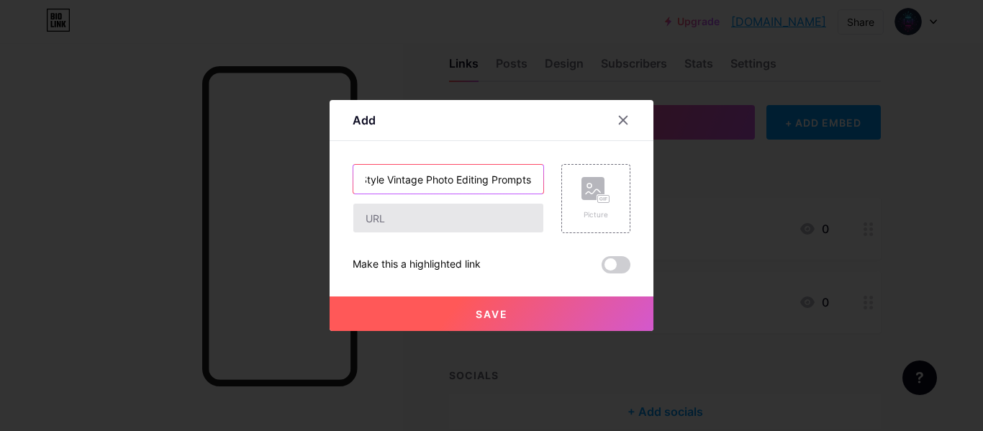
type input "Ai Retro Style Vintage Photo Editing Prompts"
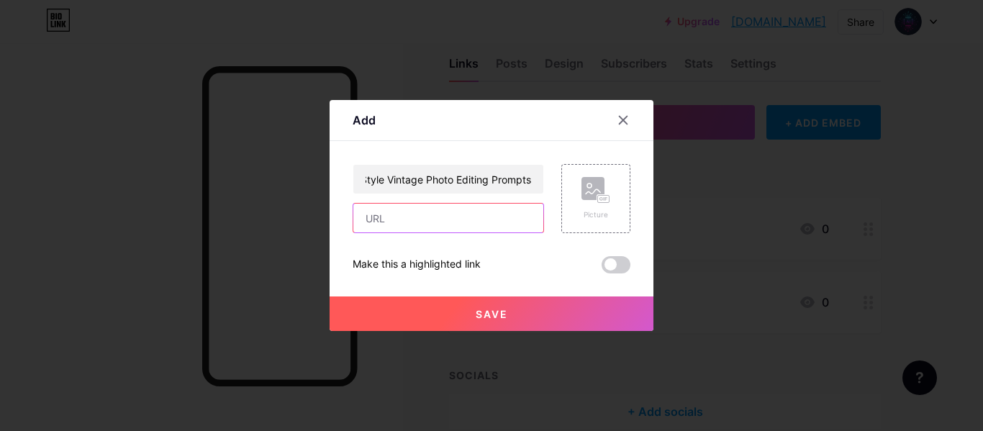
click at [459, 217] on input "text" at bounding box center [448, 218] width 190 height 29
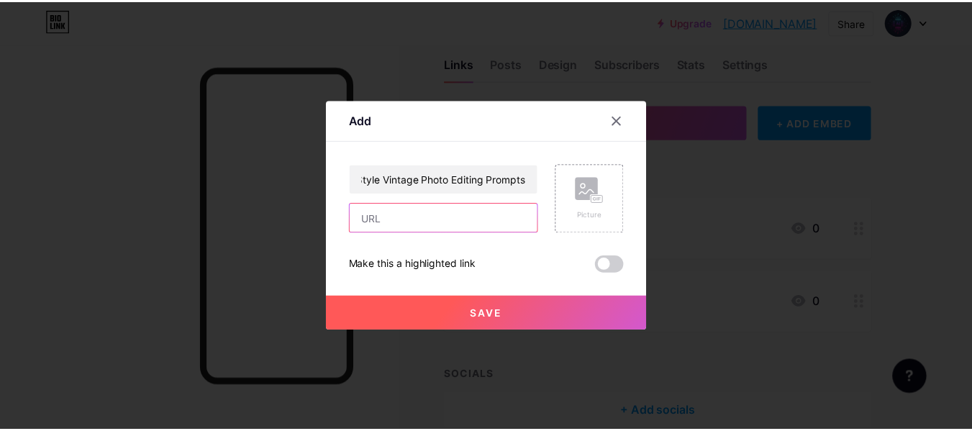
scroll to position [0, 0]
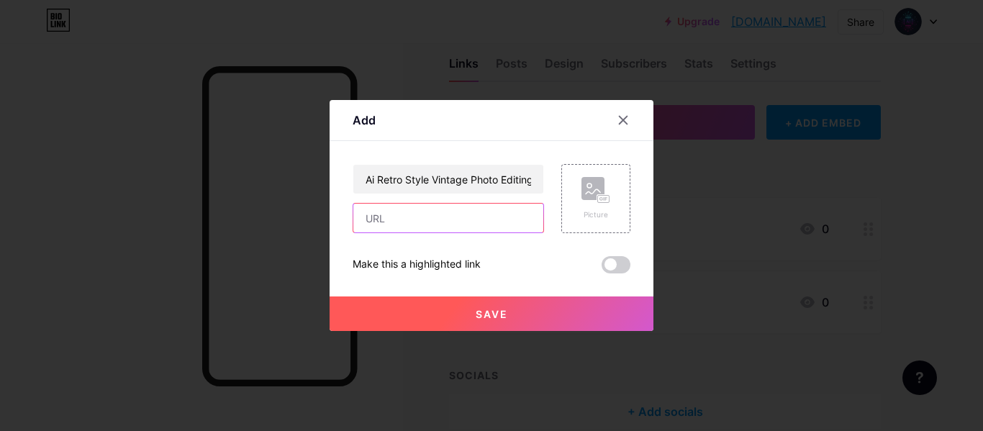
type input "[URL][DOMAIN_NAME]"
click at [508, 305] on button "Save" at bounding box center [492, 314] width 324 height 35
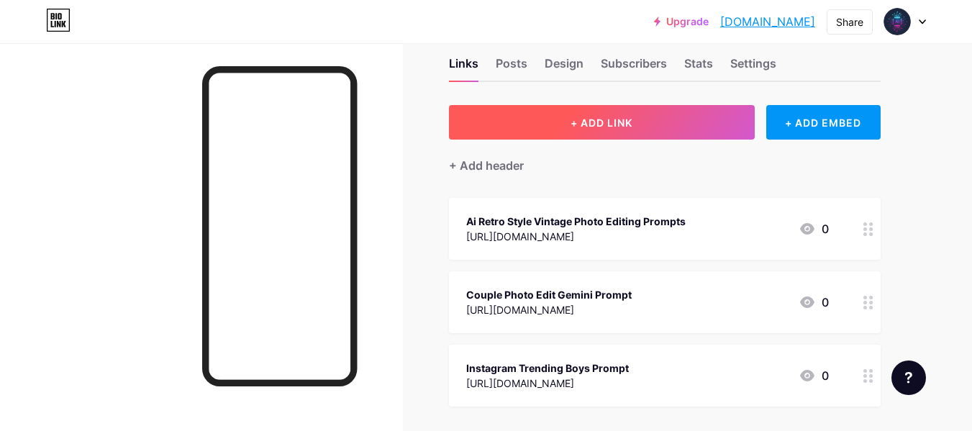
click at [632, 134] on button "+ ADD LINK" at bounding box center [602, 122] width 306 height 35
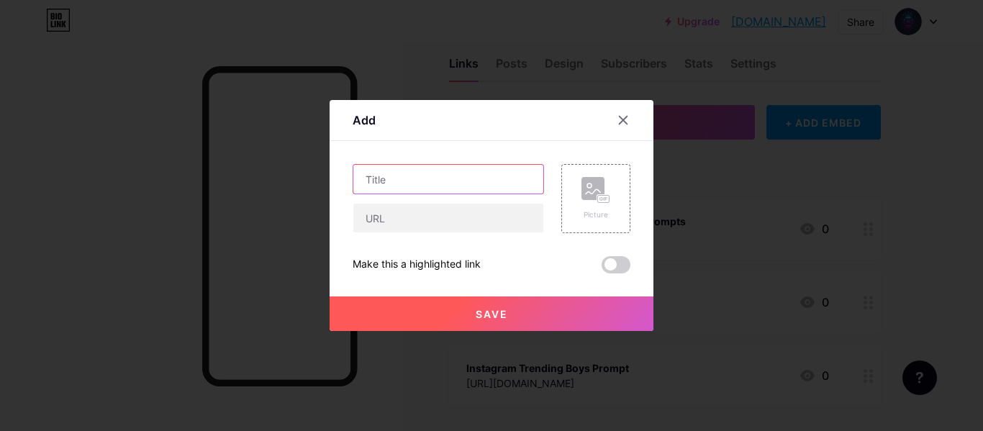
click at [489, 188] on input "text" at bounding box center [448, 179] width 190 height 29
paste input "Google Gemini Photo Editing"
type input "Google Gemini Photo Editing"
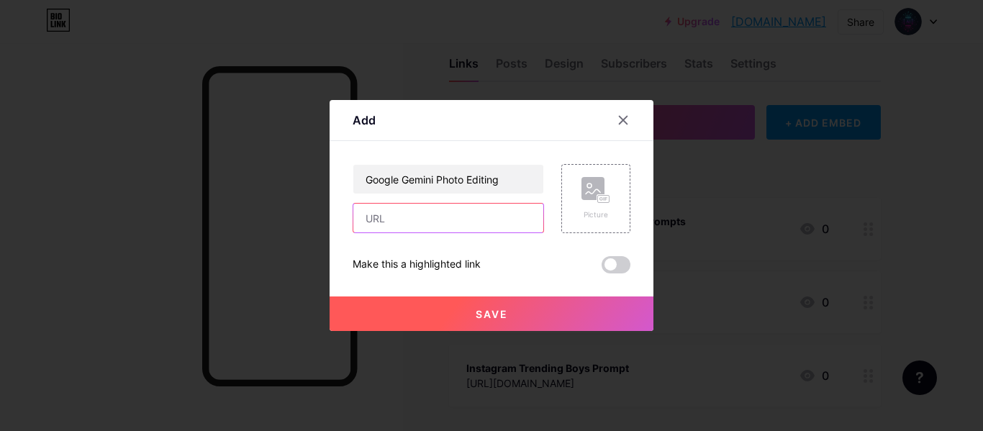
click at [471, 222] on input "text" at bounding box center [448, 218] width 190 height 29
type input "[URL][DOMAIN_NAME]"
click at [470, 223] on input "[URL][DOMAIN_NAME]" at bounding box center [448, 218] width 190 height 29
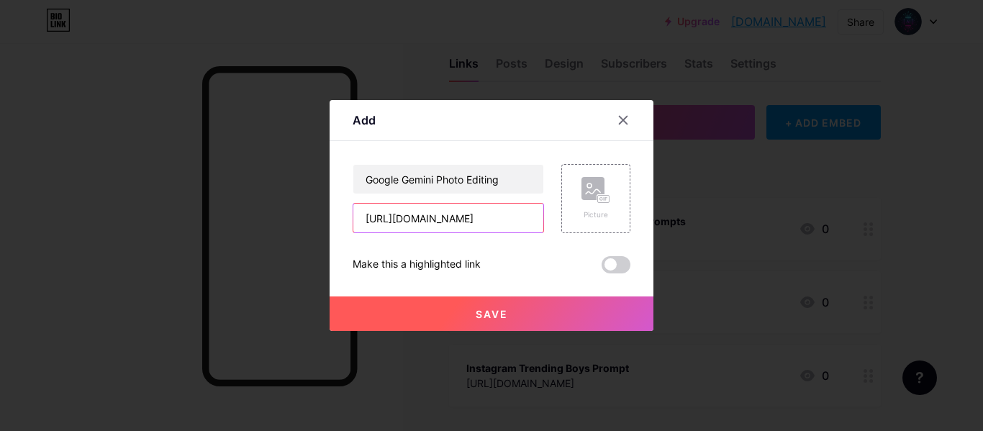
click at [470, 223] on input "[URL][DOMAIN_NAME]" at bounding box center [448, 218] width 190 height 29
click at [472, 220] on input "text" at bounding box center [448, 218] width 190 height 29
type input "[URL][DOMAIN_NAME]"
click at [498, 315] on span "Save" at bounding box center [492, 314] width 32 height 12
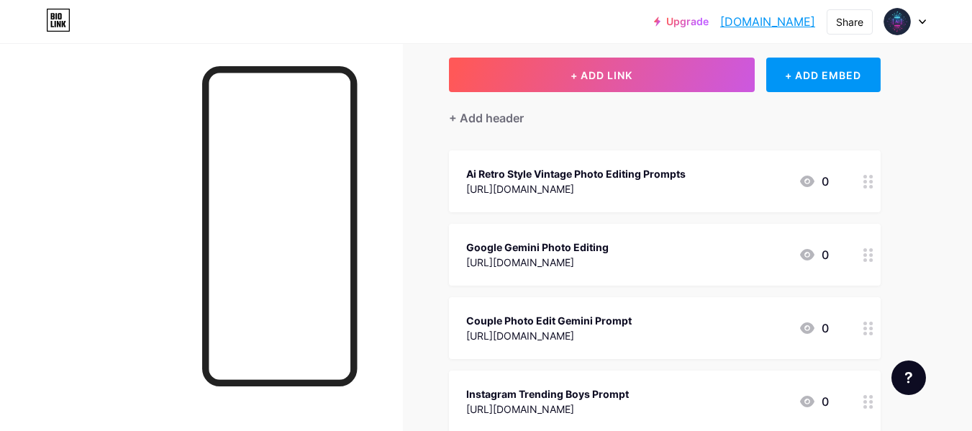
scroll to position [101, 0]
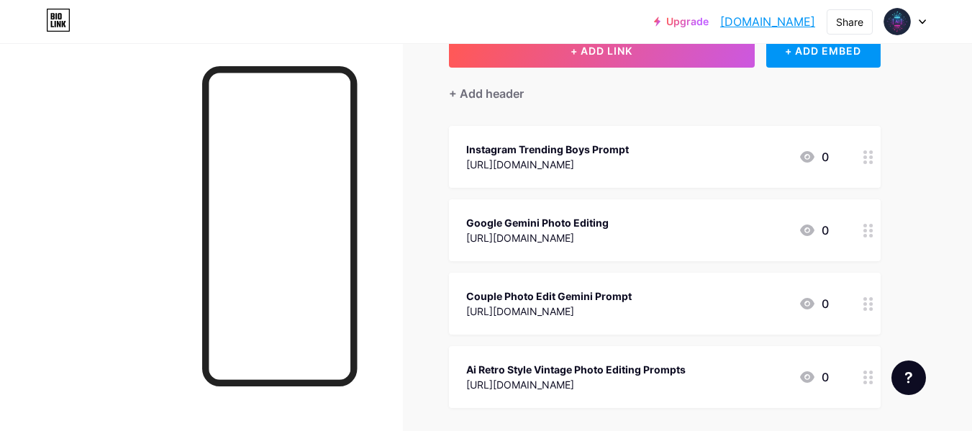
click at [681, 281] on div "Couple Photo Edit Gemini Prompt [URL][DOMAIN_NAME] 0" at bounding box center [665, 304] width 432 height 62
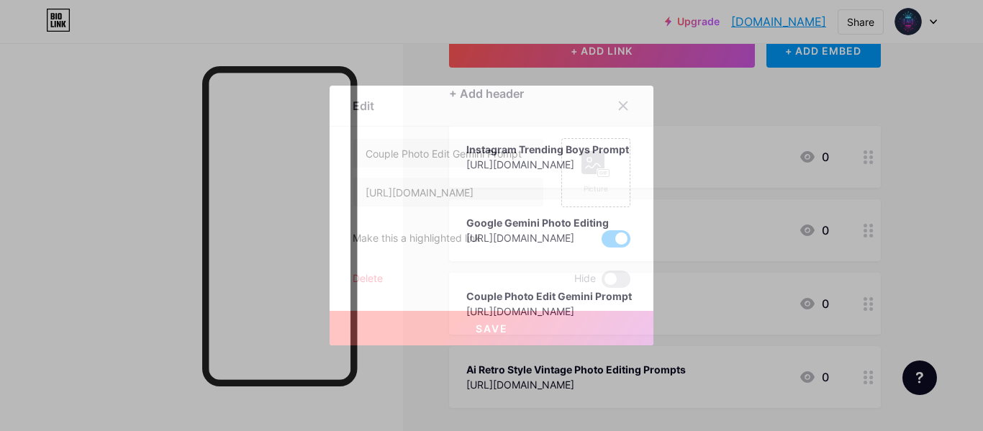
click at [627, 243] on span at bounding box center [616, 238] width 29 height 17
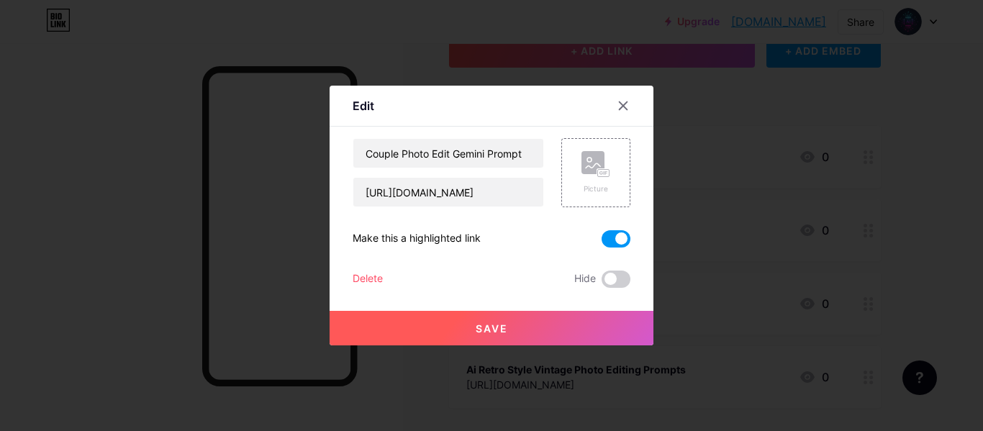
click at [602, 243] on input "checkbox" at bounding box center [602, 243] width 0 height 0
click at [608, 306] on div "Save" at bounding box center [492, 317] width 324 height 58
click at [604, 325] on button "Save" at bounding box center [492, 328] width 324 height 35
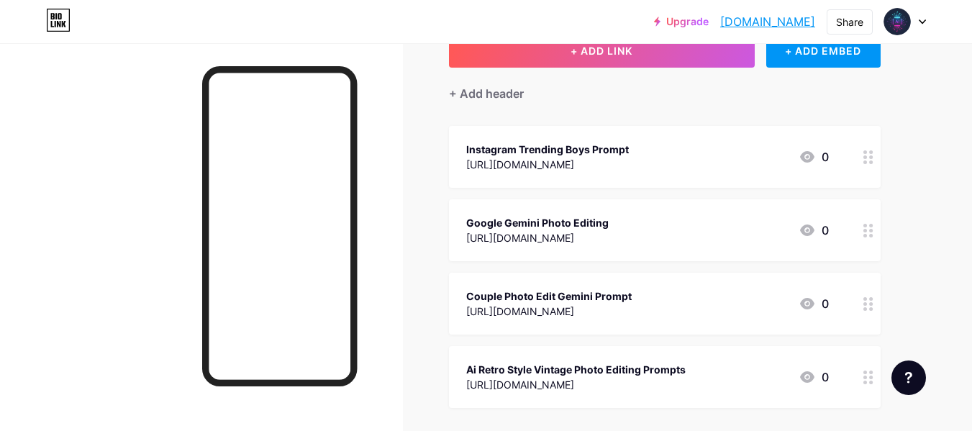
click at [662, 153] on div "Instagram Trending Boys Prompt [URL][DOMAIN_NAME] 0" at bounding box center [647, 156] width 363 height 33
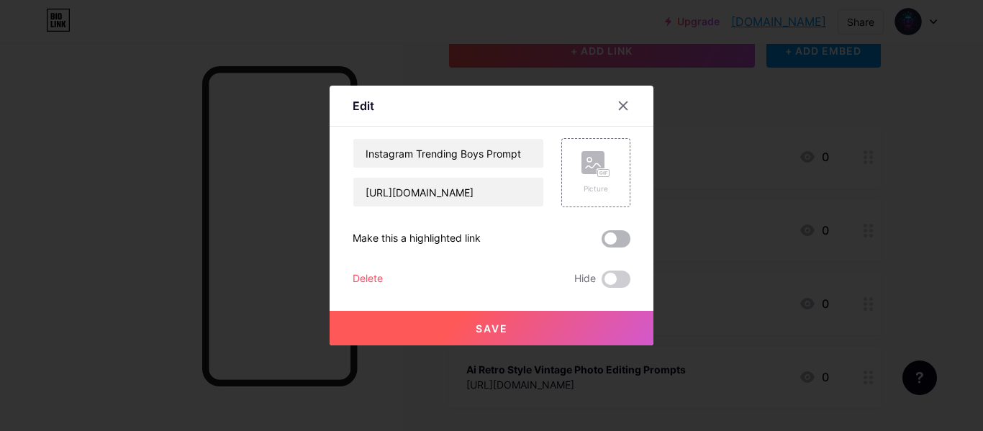
click at [618, 234] on span at bounding box center [616, 238] width 29 height 17
click at [602, 243] on input "checkbox" at bounding box center [602, 243] width 0 height 0
click at [557, 320] on button "Save" at bounding box center [492, 328] width 324 height 35
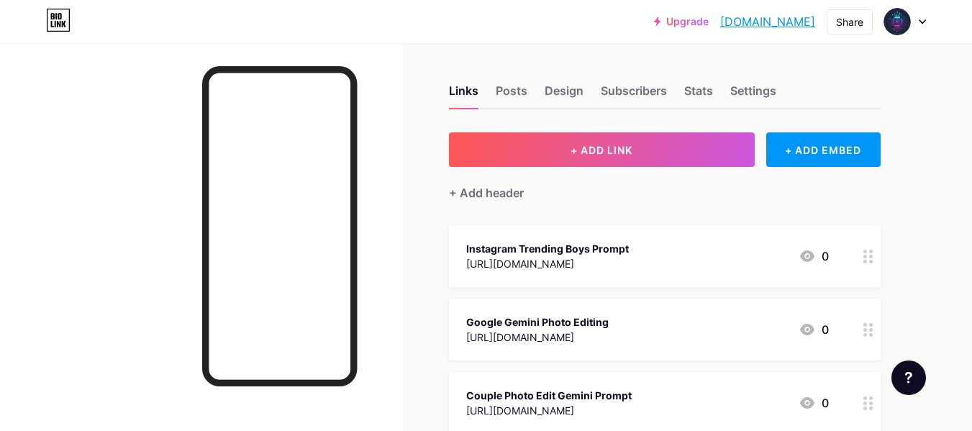
scroll to position [0, 0]
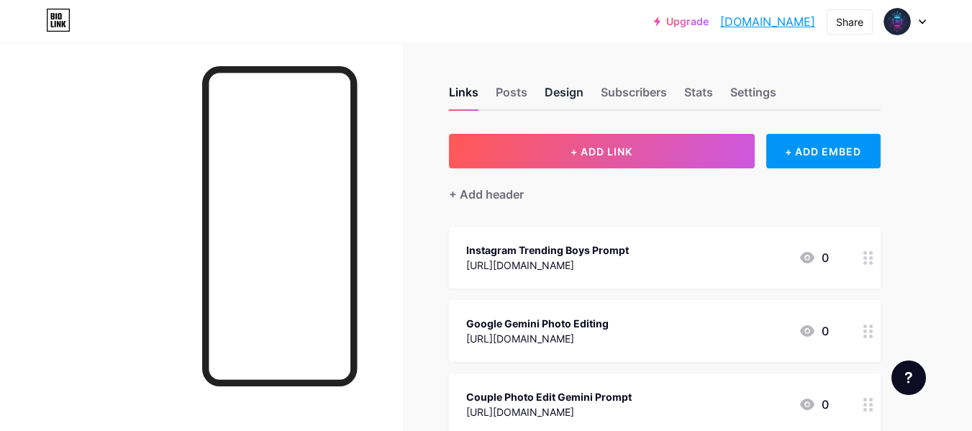
click at [559, 94] on div "Design" at bounding box center [564, 97] width 39 height 26
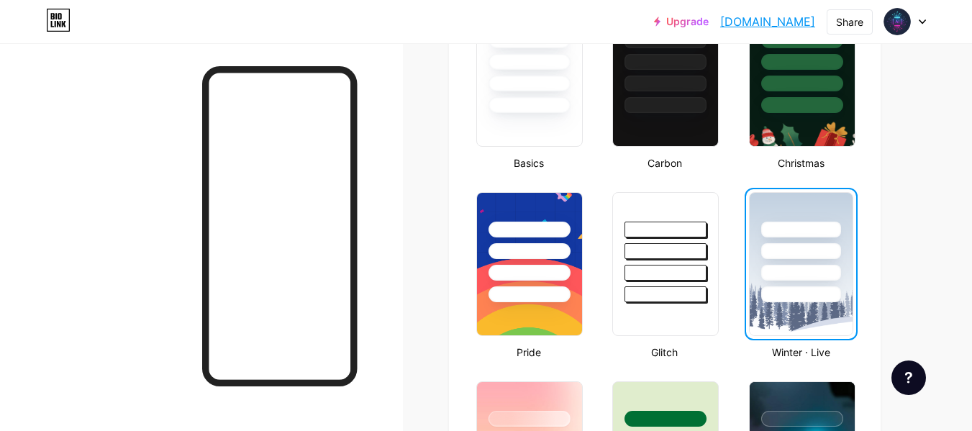
scroll to position [618, 0]
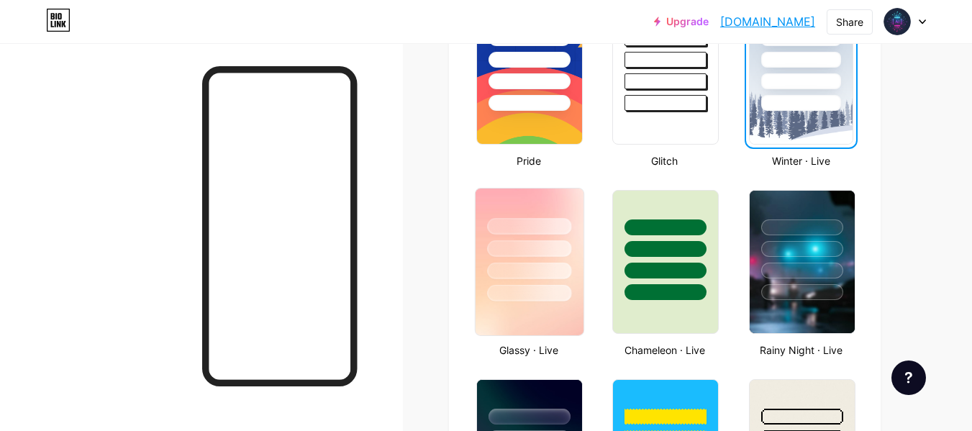
click at [573, 240] on div at bounding box center [530, 245] width 108 height 113
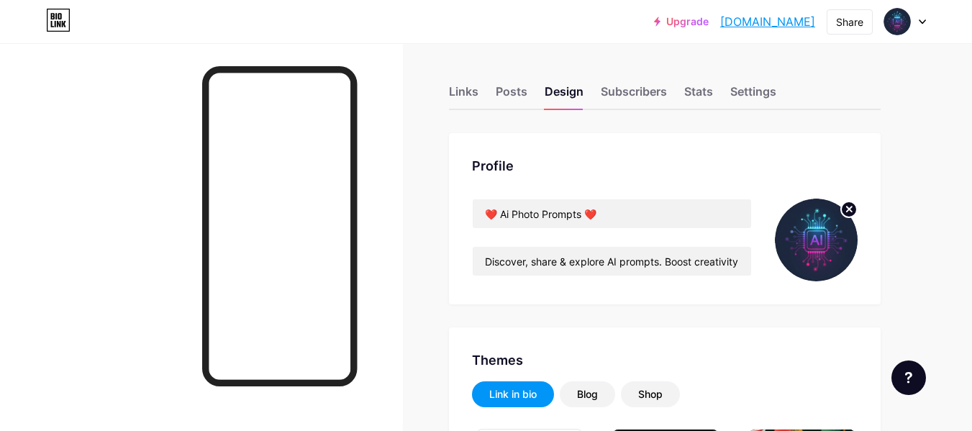
scroll to position [0, 0]
click at [781, 24] on link "[DOMAIN_NAME]" at bounding box center [768, 21] width 95 height 17
